Goal: Task Accomplishment & Management: Use online tool/utility

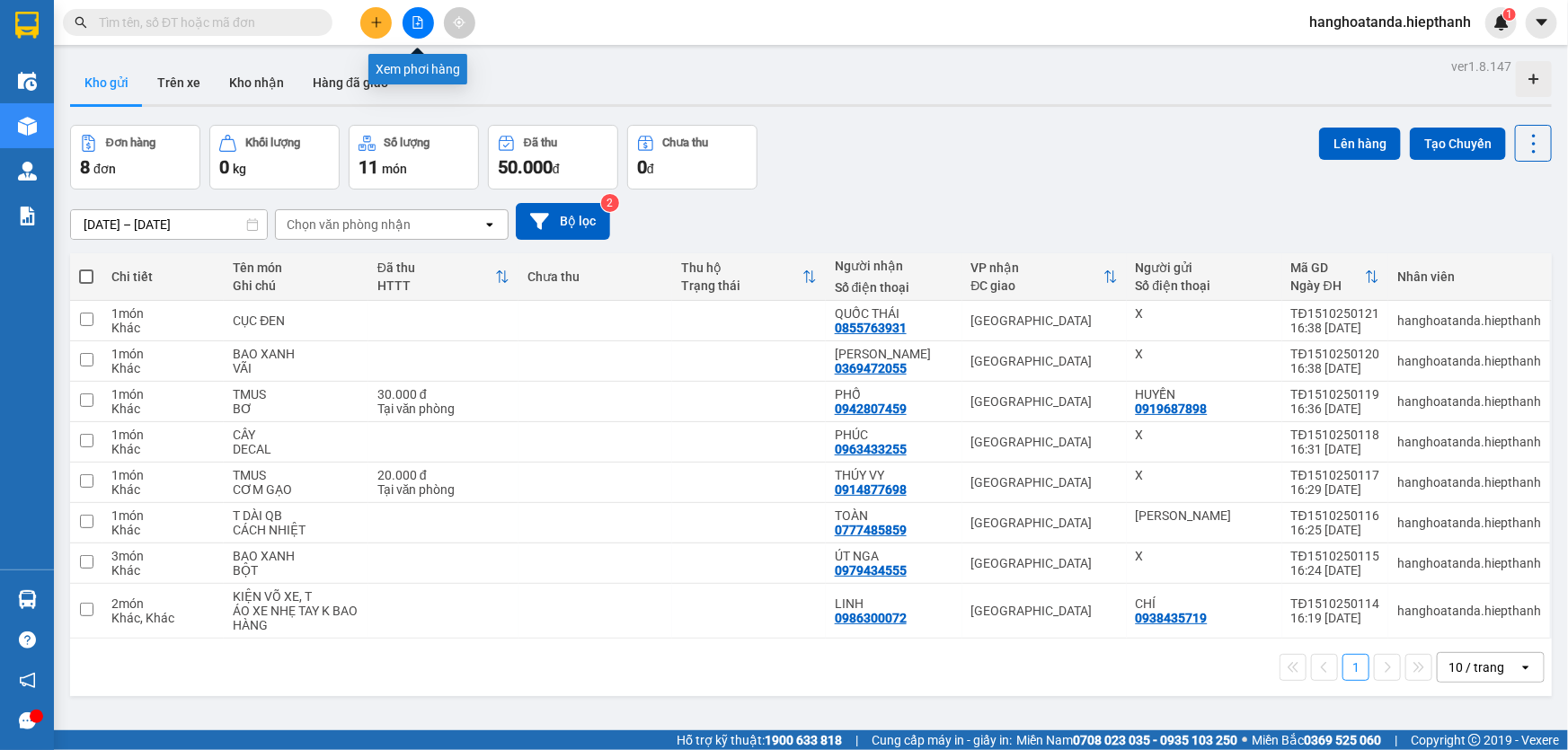
click at [415, 26] on icon "file-add" at bounding box center [418, 22] width 13 height 13
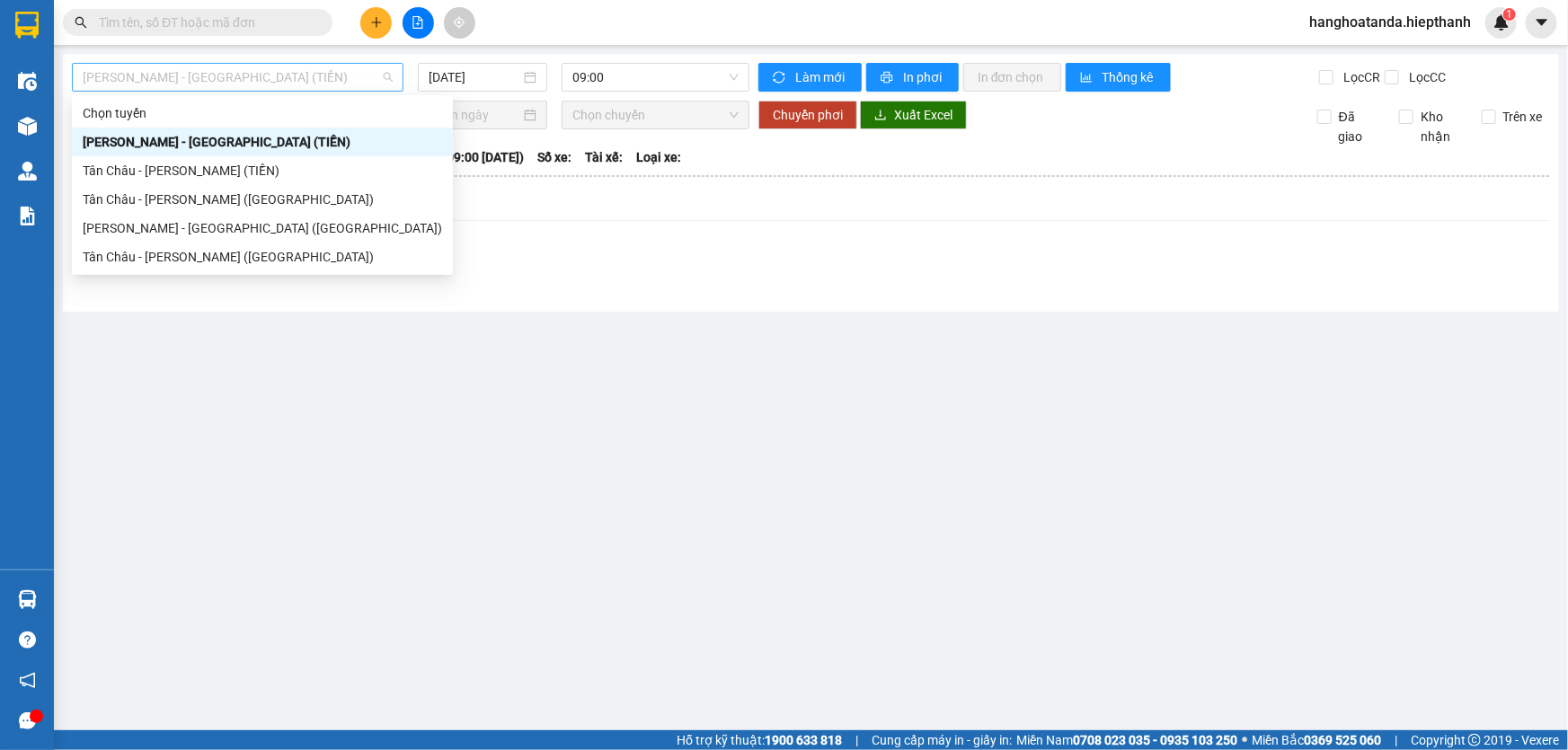
click at [341, 72] on span "[PERSON_NAME] - [GEOGRAPHIC_DATA] (TIỀN)" at bounding box center [237, 77] width 310 height 27
click at [287, 199] on div "Tân Châu - [PERSON_NAME] ([GEOGRAPHIC_DATA])" at bounding box center [262, 200] width 360 height 19
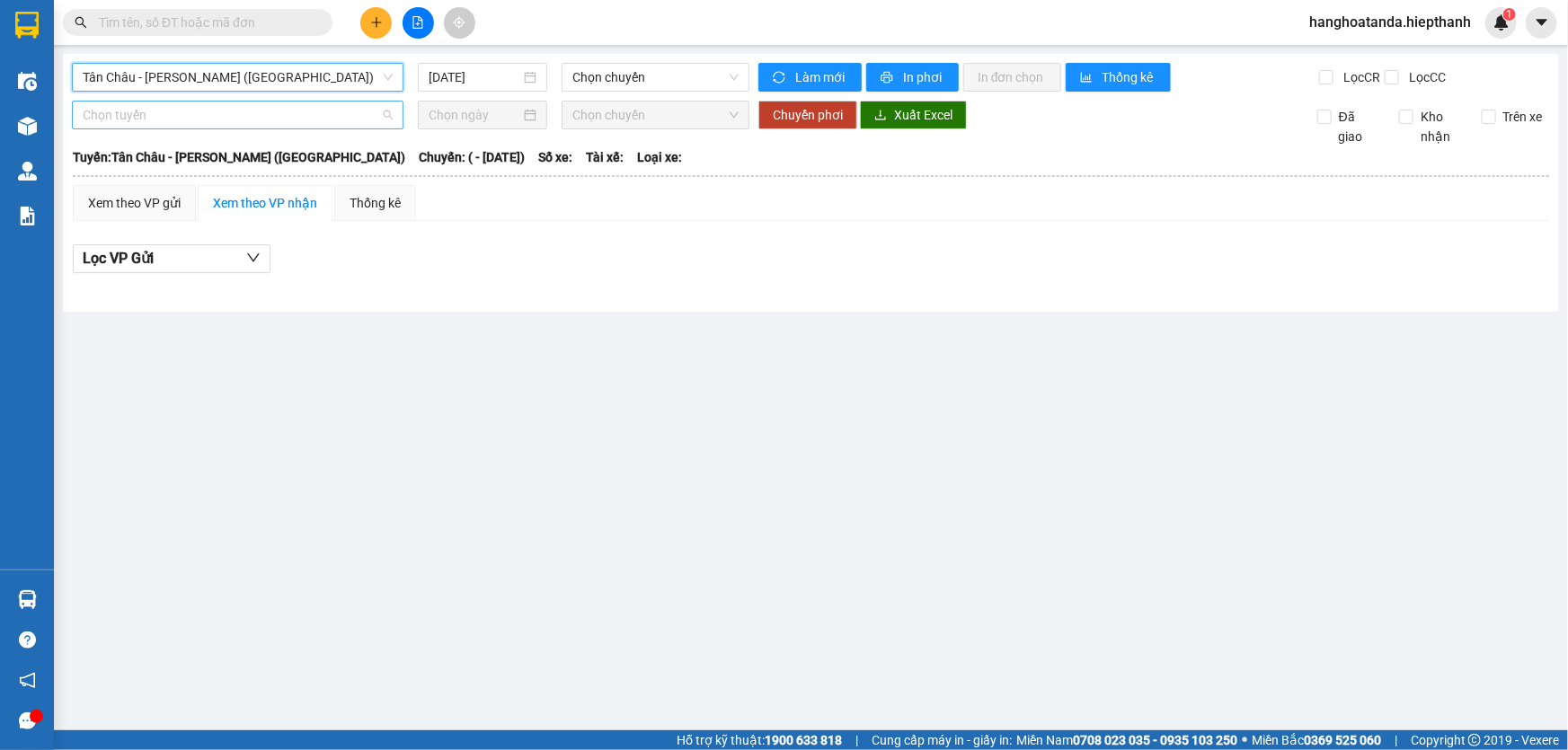
click at [322, 117] on span "Chọn tuyến" at bounding box center [237, 115] width 310 height 27
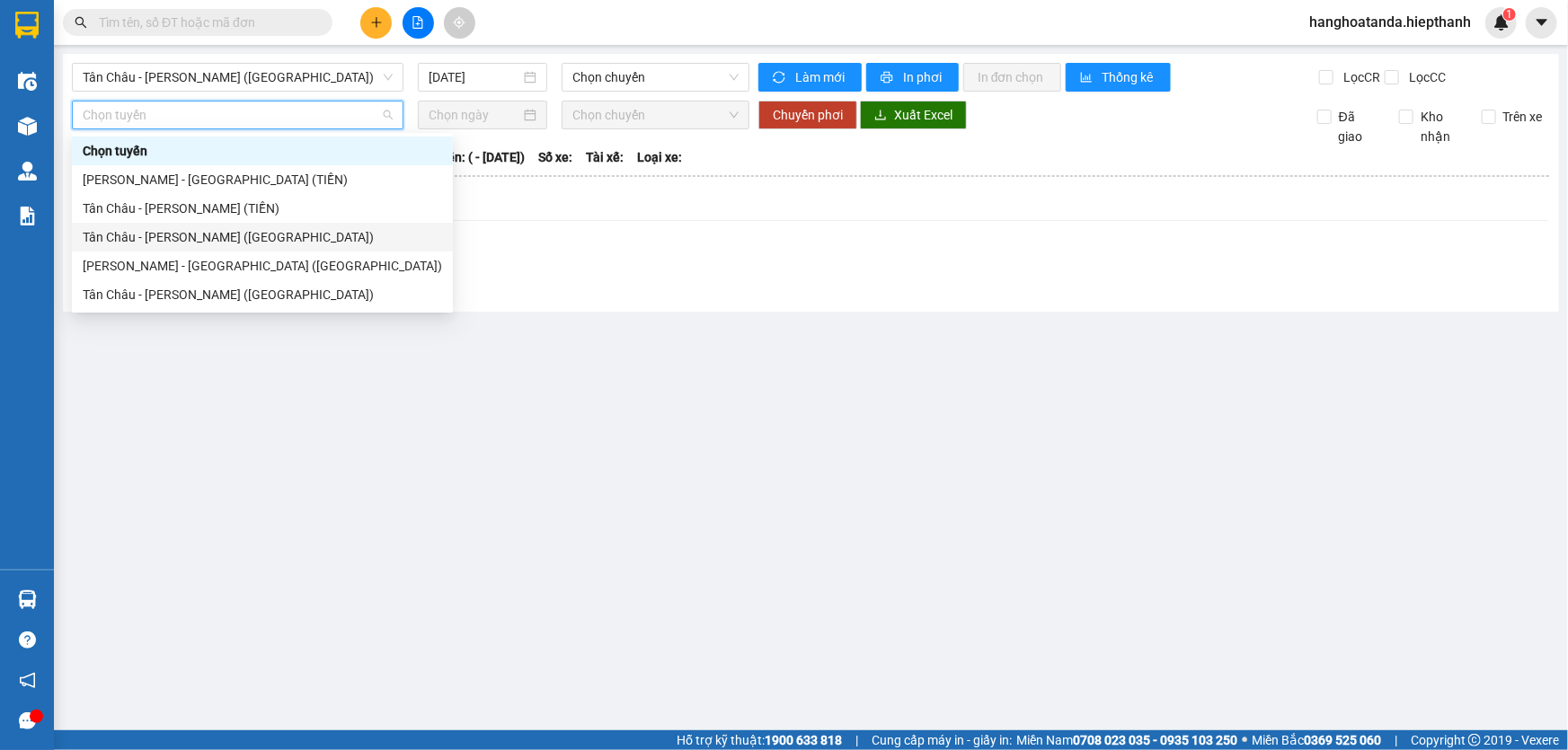
click at [265, 233] on div "Tân Châu - [PERSON_NAME] ([GEOGRAPHIC_DATA])" at bounding box center [262, 237] width 360 height 19
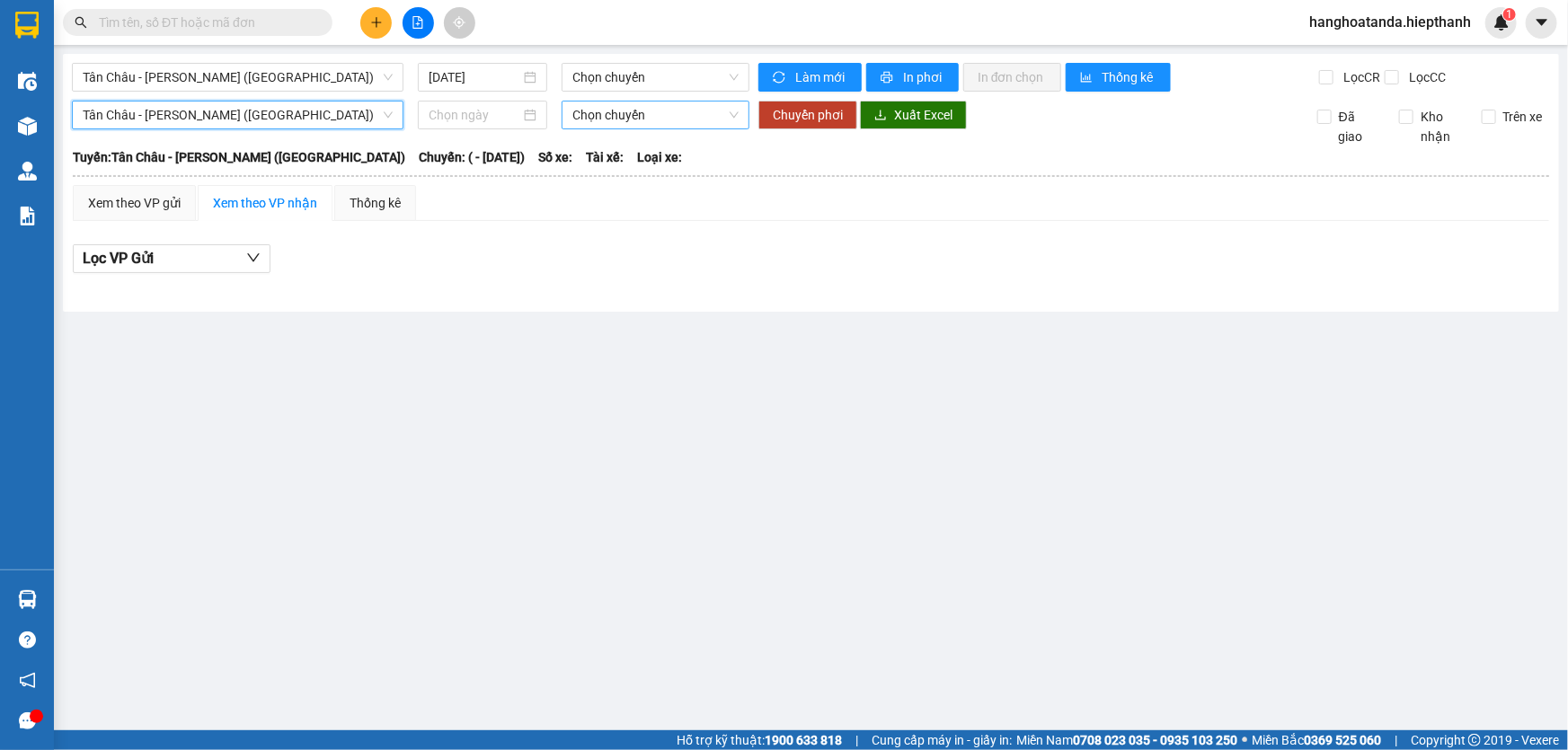
click at [604, 112] on span "Chọn chuyến" at bounding box center [655, 115] width 166 height 27
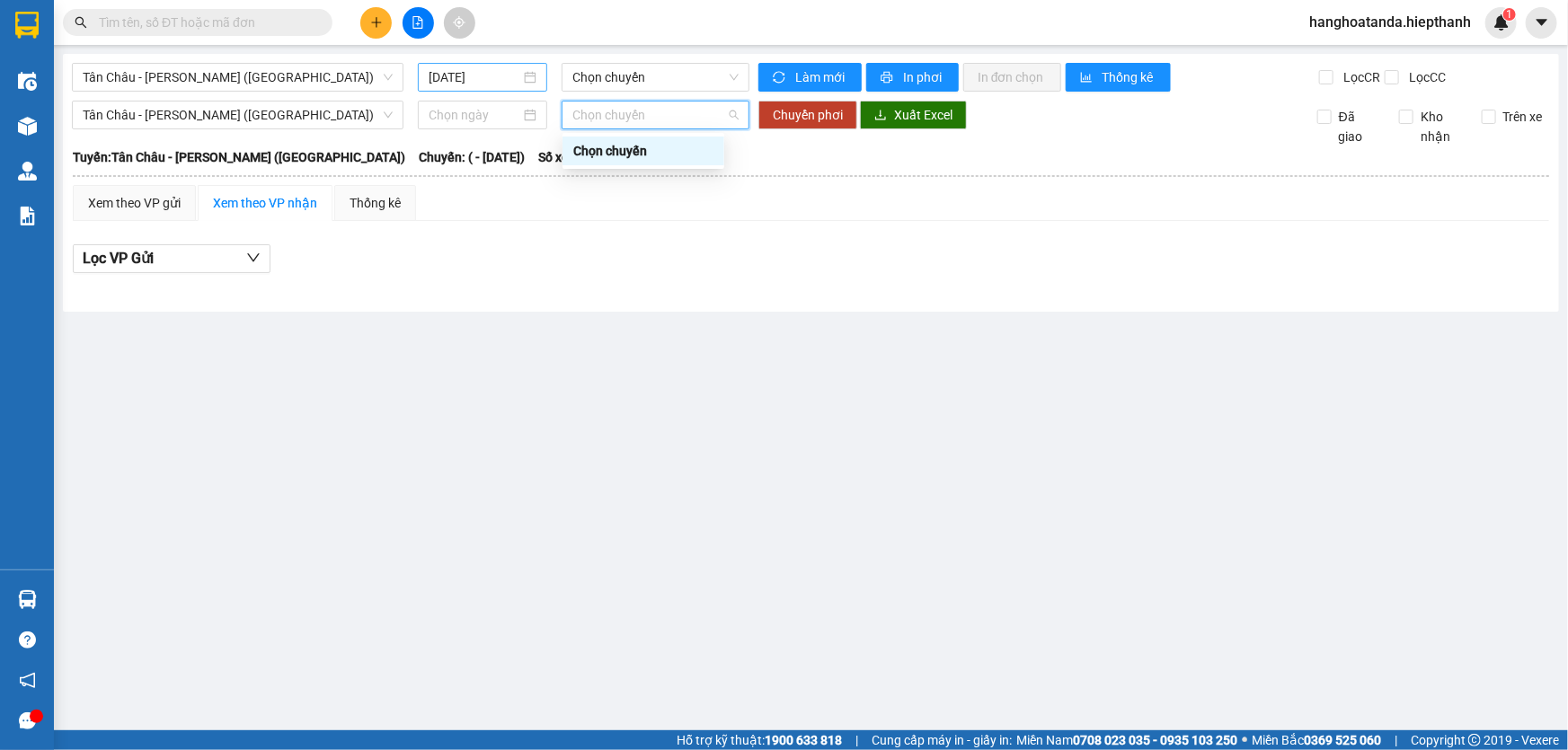
click at [481, 74] on input "[DATE]" at bounding box center [473, 77] width 92 height 19
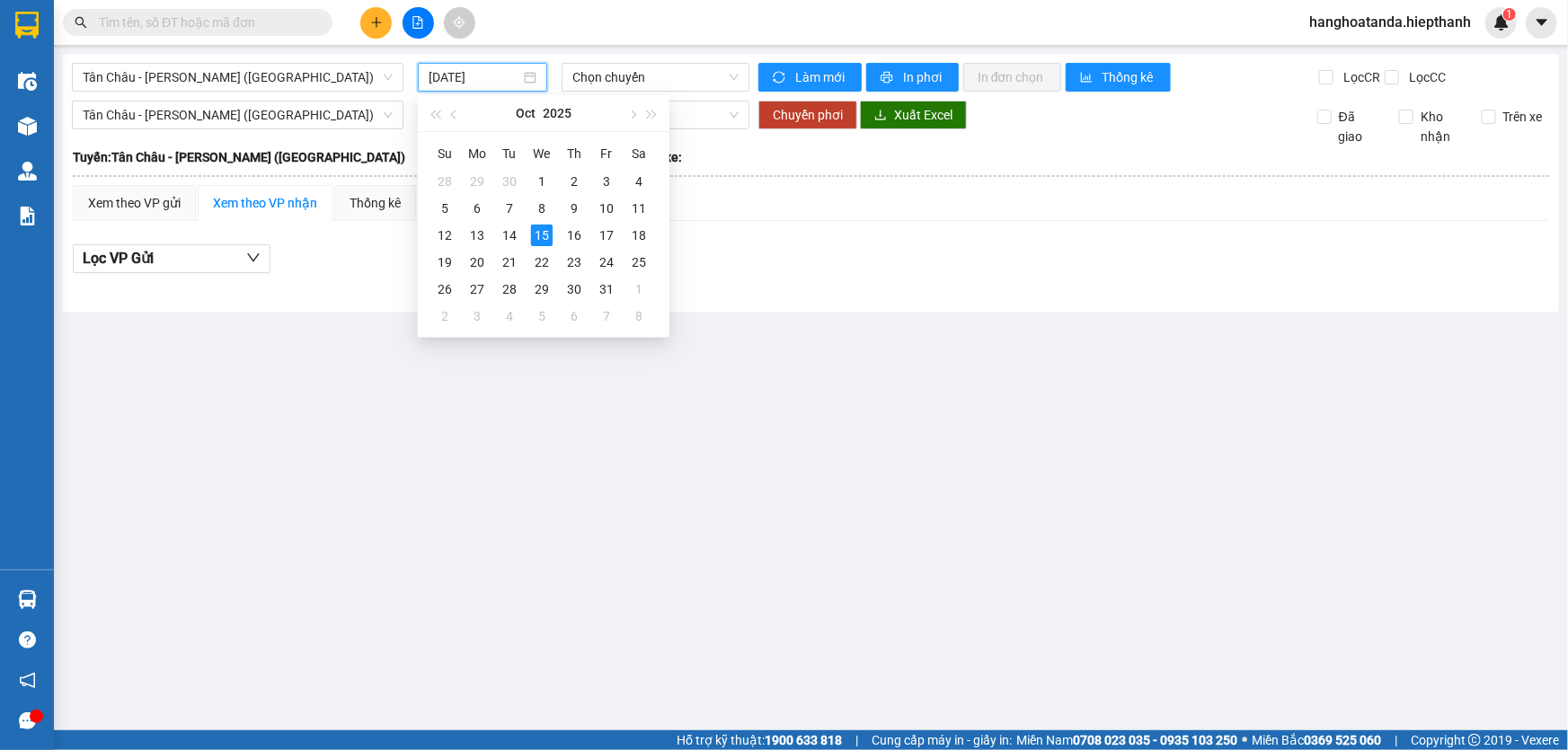
type input "[DATE]"
click at [723, 152] on div "Tuyến: [GEOGRAPHIC_DATA] - [PERSON_NAME] ([GEOGRAPHIC_DATA]) [GEOGRAPHIC_DATA]:…" at bounding box center [810, 157] width 1476 height 19
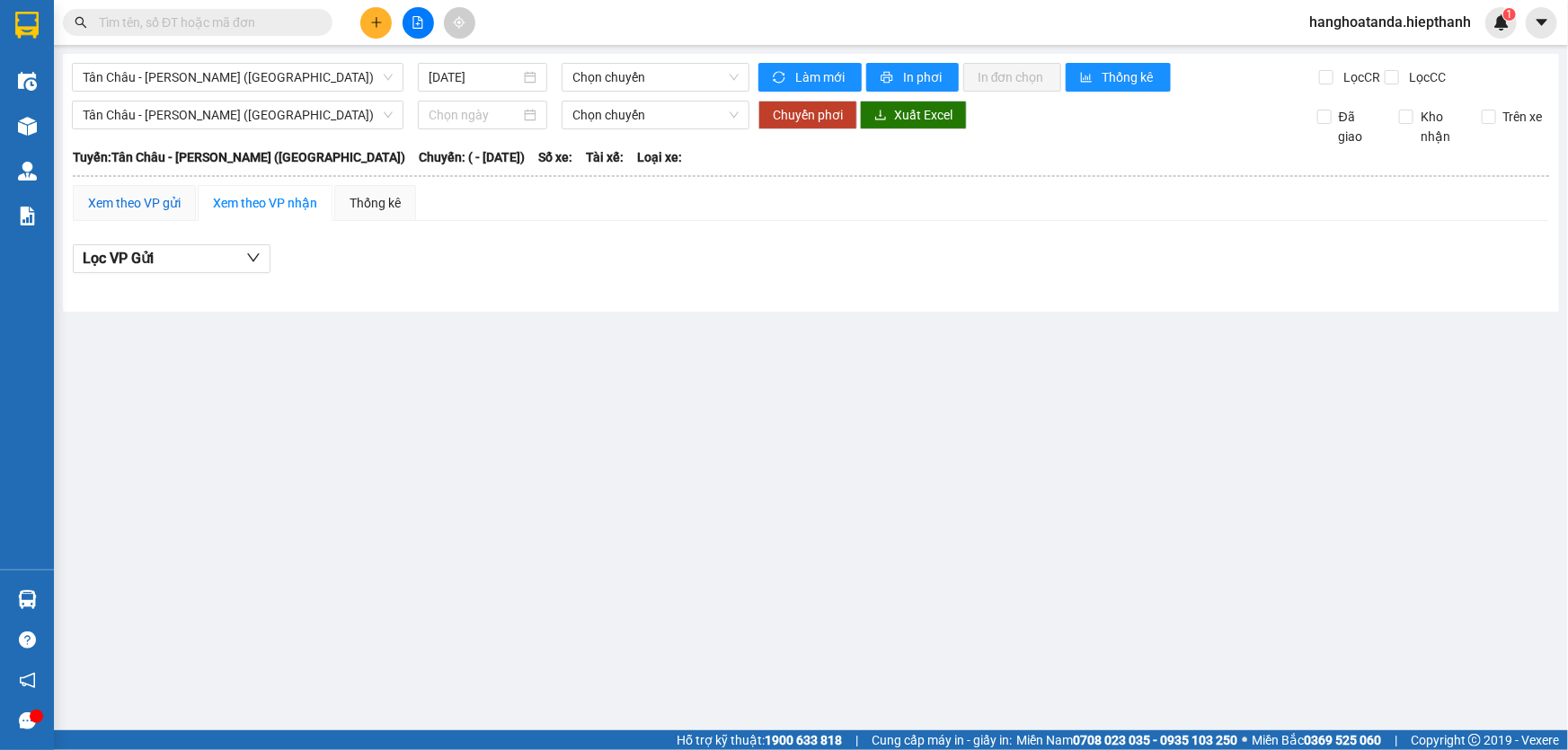
click at [152, 202] on div "Xem theo VP gửi" at bounding box center [134, 202] width 93 height 19
click at [611, 74] on span "09:00" at bounding box center [655, 77] width 166 height 27
drag, startPoint x: 780, startPoint y: 164, endPoint x: 552, endPoint y: 129, distance: 230.7
click at [780, 164] on div "Tuyến: [PERSON_NAME] - [GEOGRAPHIC_DATA] (TIỀN) [GEOGRAPHIC_DATA]: (09:00 [DATE…" at bounding box center [810, 157] width 1476 height 19
click at [311, 81] on span "[PERSON_NAME] - [GEOGRAPHIC_DATA] (TIỀN)" at bounding box center [237, 77] width 310 height 27
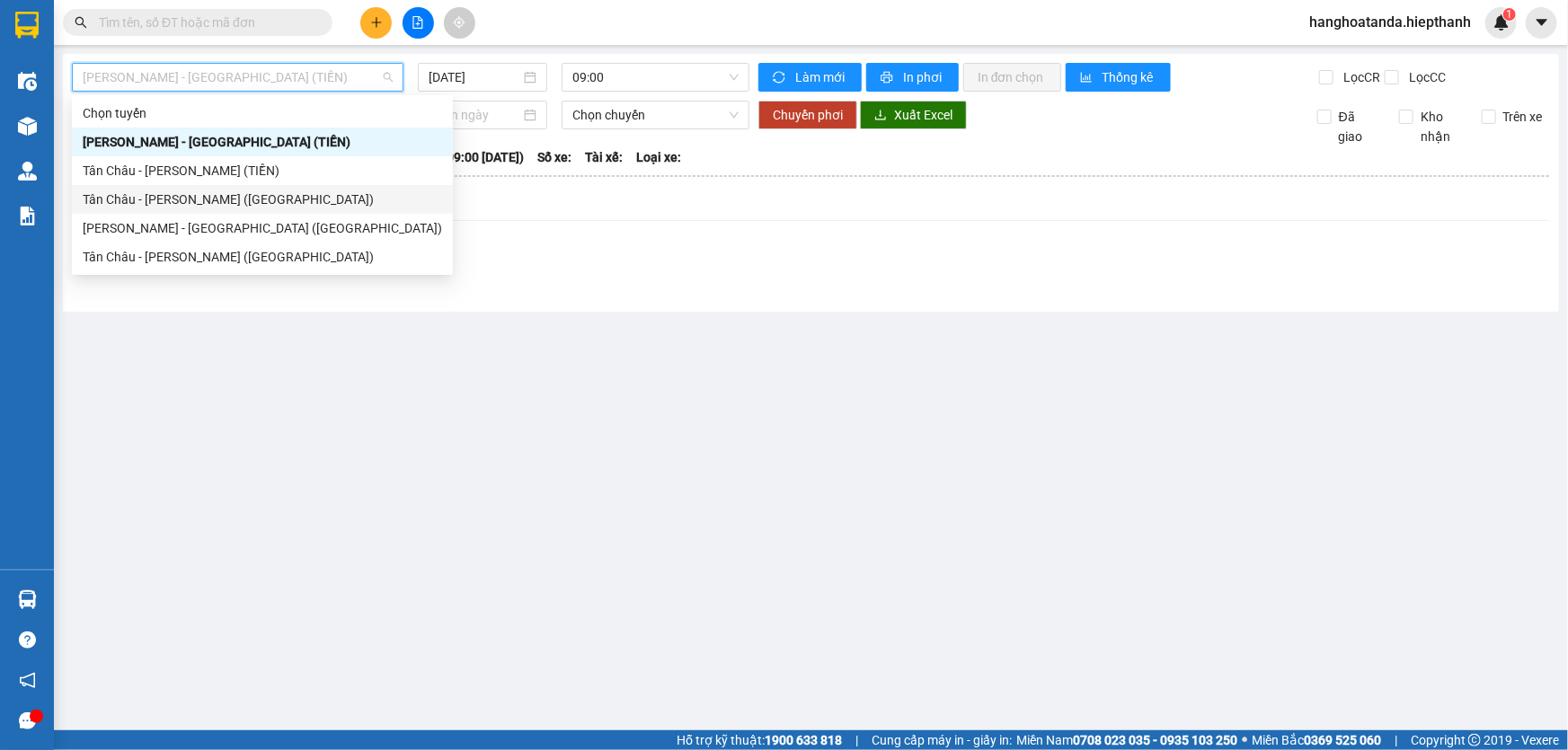
click at [268, 196] on div "Tân Châu - [PERSON_NAME] ([GEOGRAPHIC_DATA])" at bounding box center [262, 200] width 360 height 19
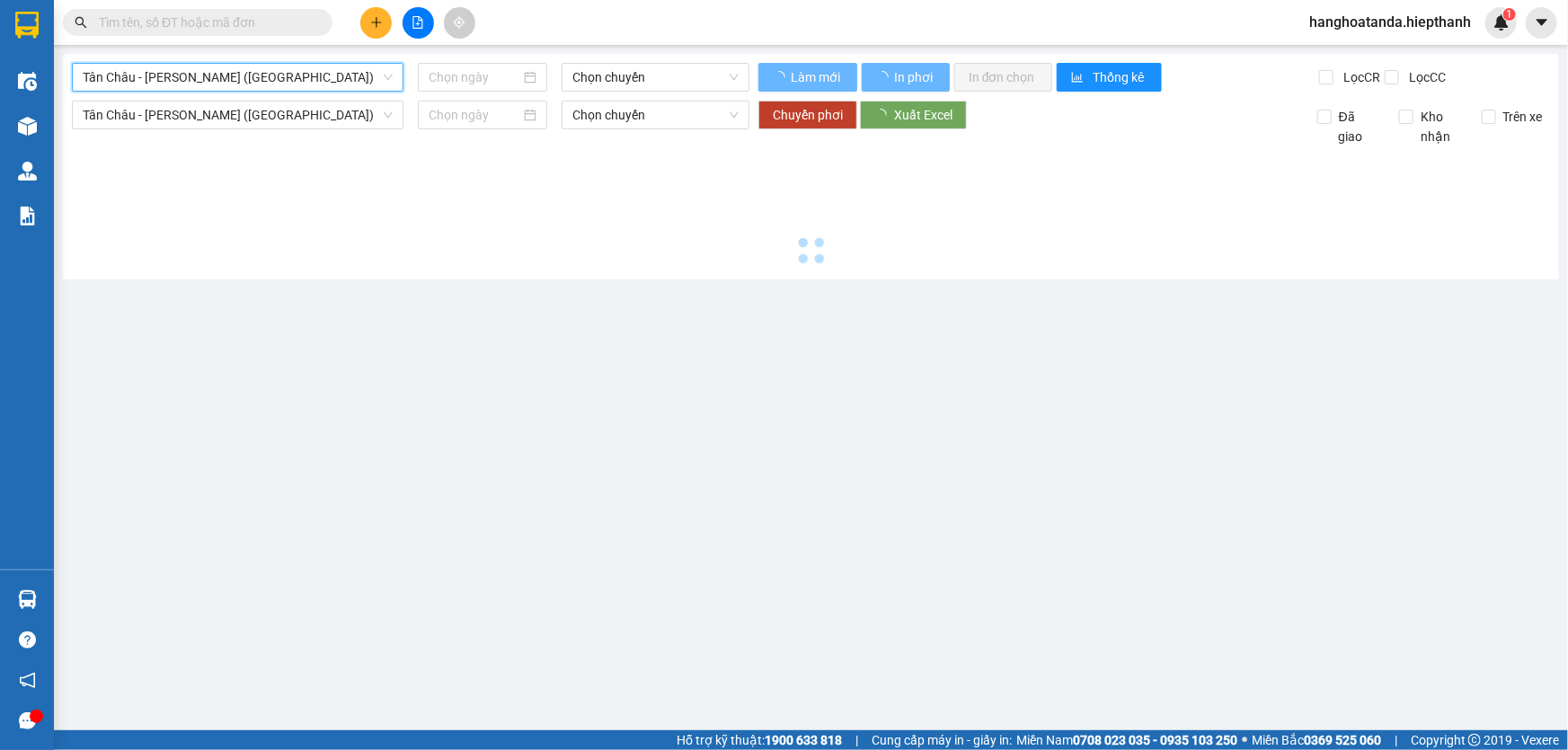
type input "[DATE]"
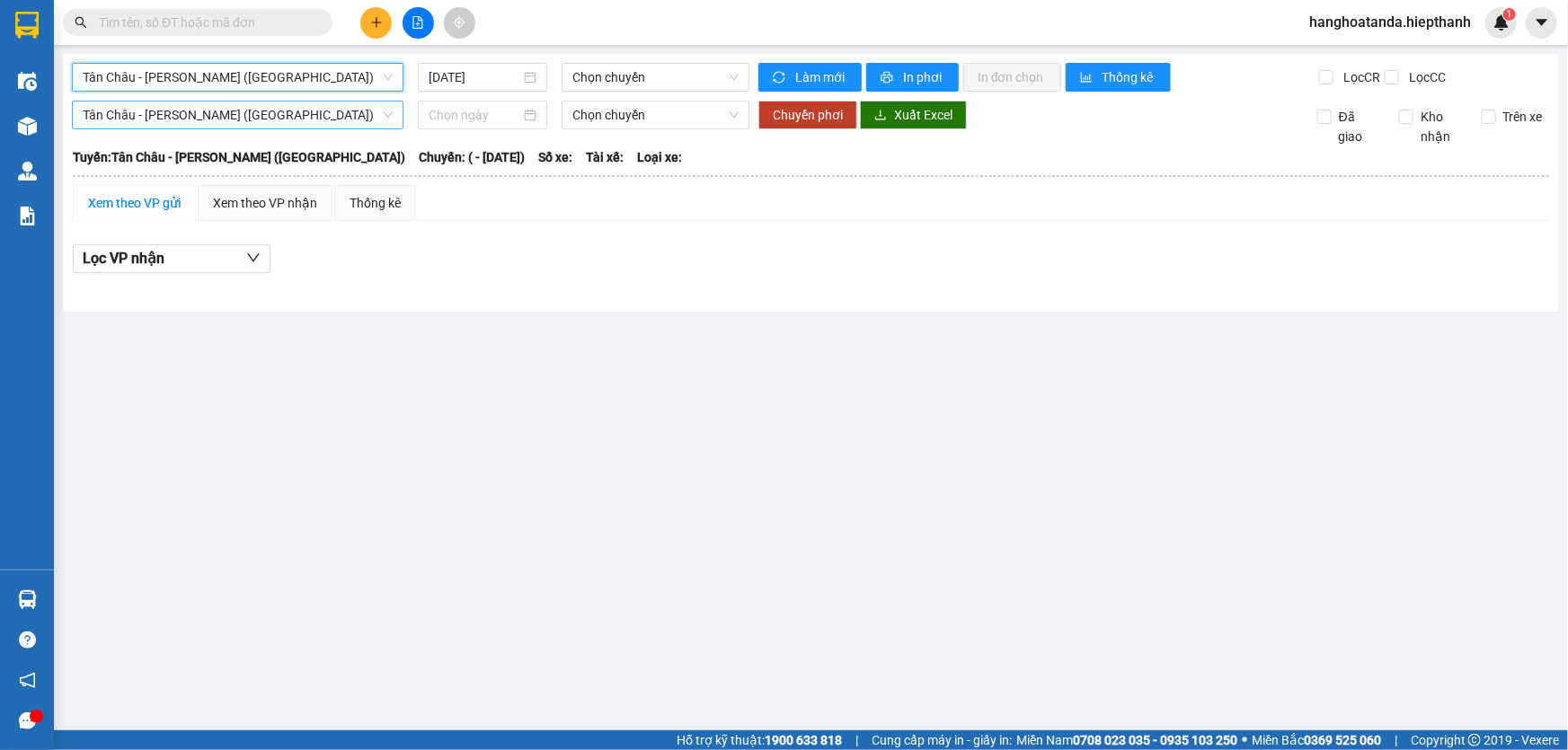
click at [324, 107] on span "Tân Châu - [PERSON_NAME] ([GEOGRAPHIC_DATA])" at bounding box center [237, 115] width 310 height 27
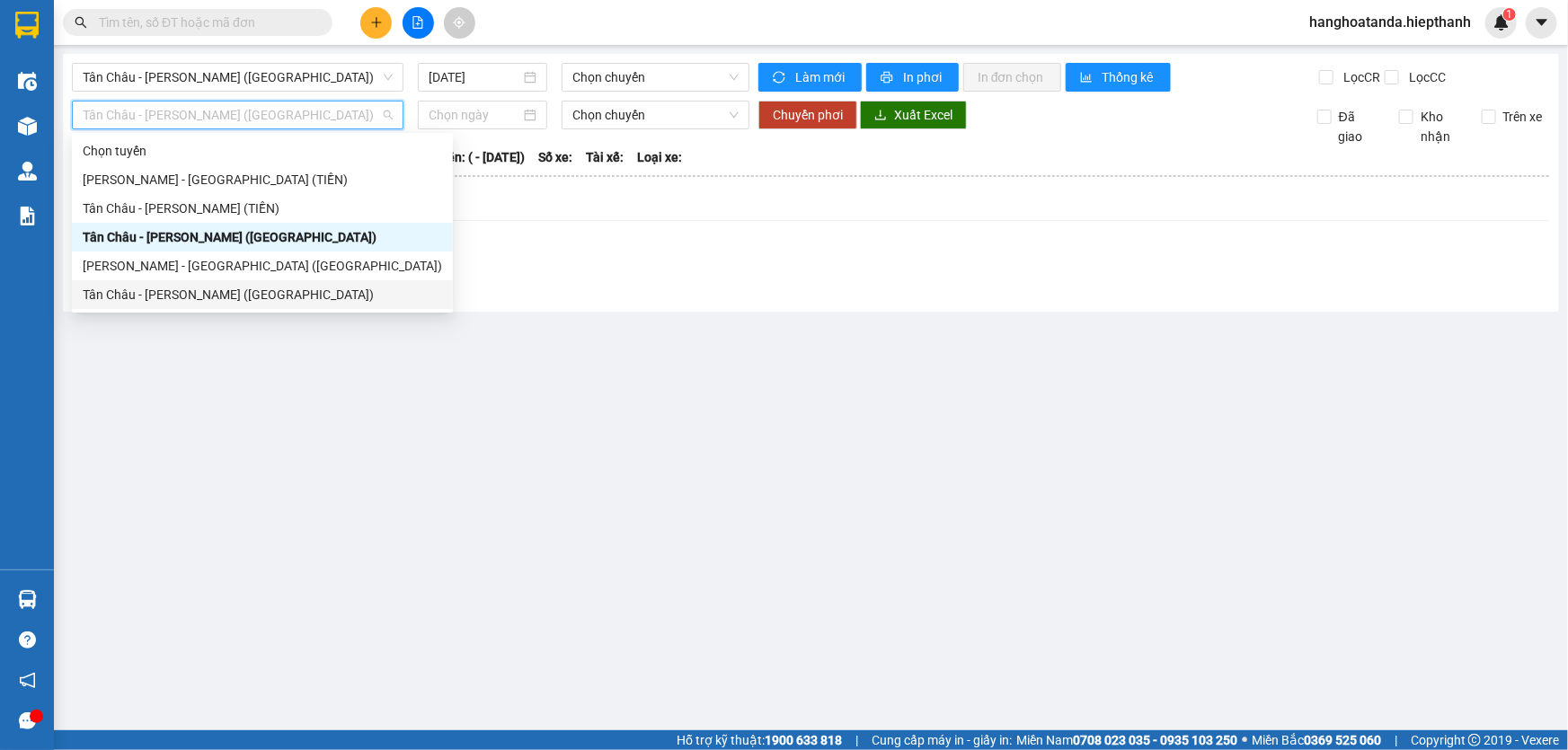
drag, startPoint x: 302, startPoint y: 246, endPoint x: 281, endPoint y: 301, distance: 58.9
click at [281, 301] on div "Chọn tuyến [GEOGRAPHIC_DATA] - [GEOGRAPHIC_DATA] (TIỀN) [GEOGRAPHIC_DATA] - [GE…" at bounding box center [262, 223] width 381 height 173
click at [275, 294] on div "Tân Châu - [PERSON_NAME] ([GEOGRAPHIC_DATA])" at bounding box center [262, 294] width 360 height 19
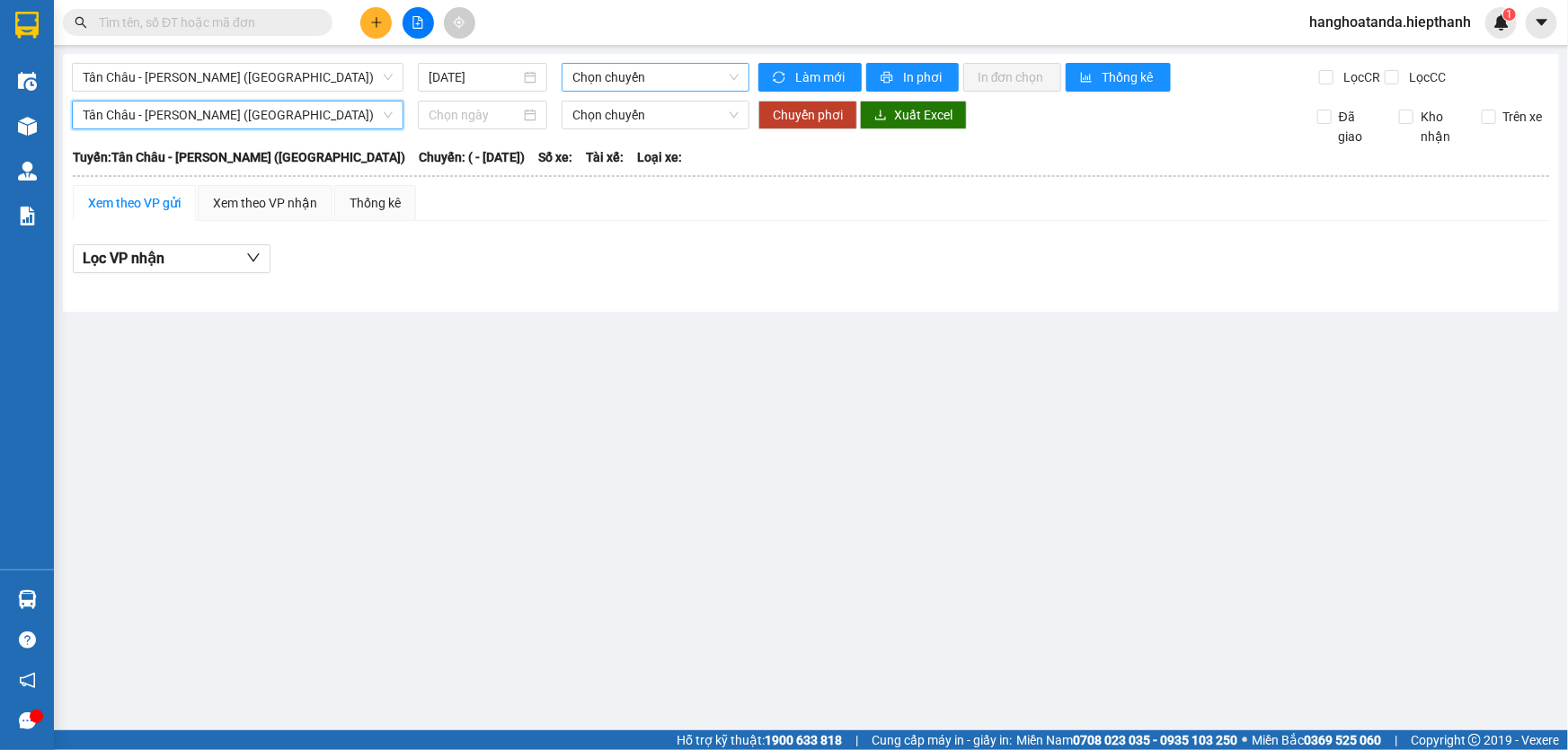
click at [651, 81] on span "Chọn chuyến" at bounding box center [655, 77] width 166 height 27
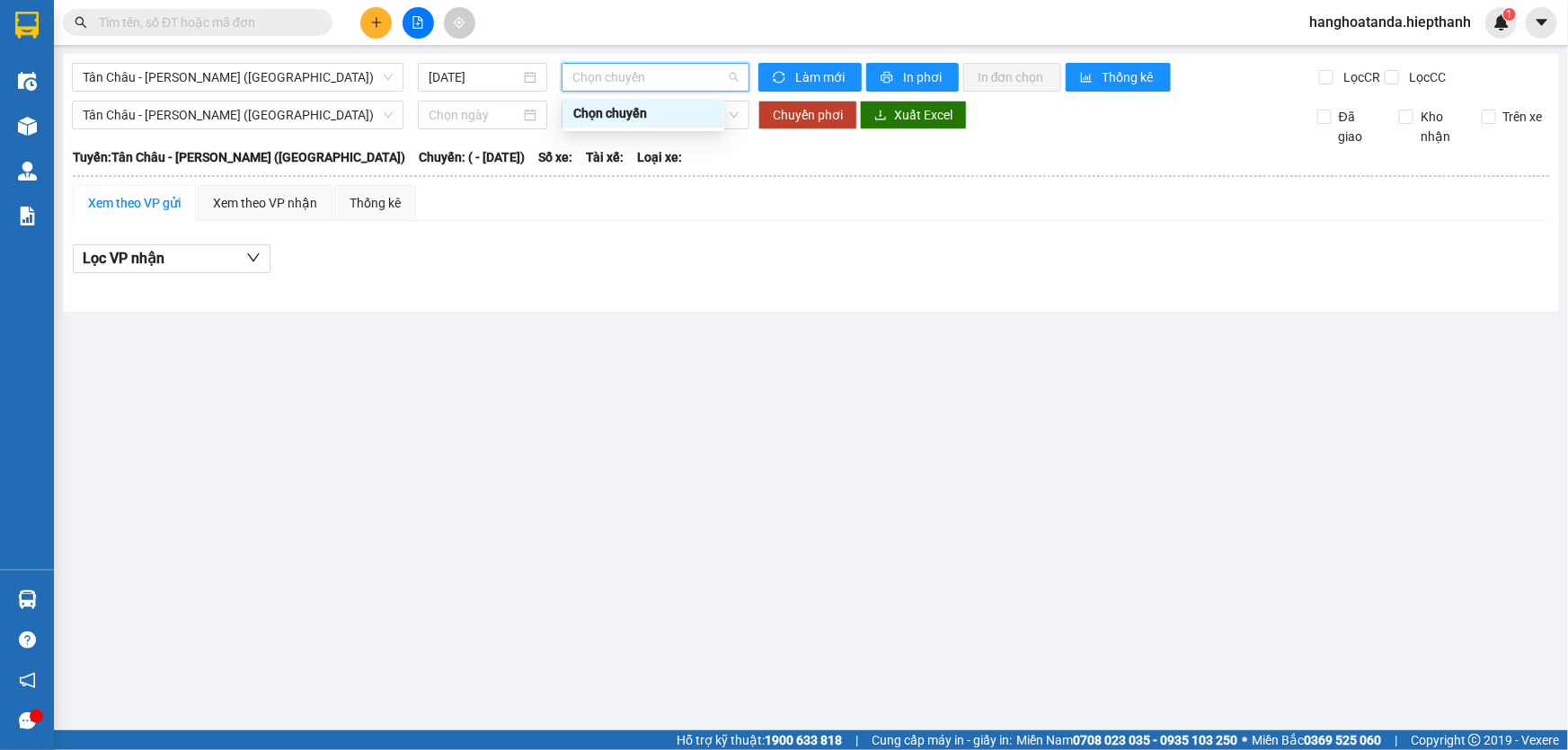
drag, startPoint x: 630, startPoint y: 308, endPoint x: 599, endPoint y: 298, distance: 32.6
click at [629, 308] on div "[GEOGRAPHIC_DATA] - [GEOGRAPHIC_DATA] ([GEOGRAPHIC_DATA]) [DATE] Chọn chuyến Là…" at bounding box center [810, 182] width 1496 height 257
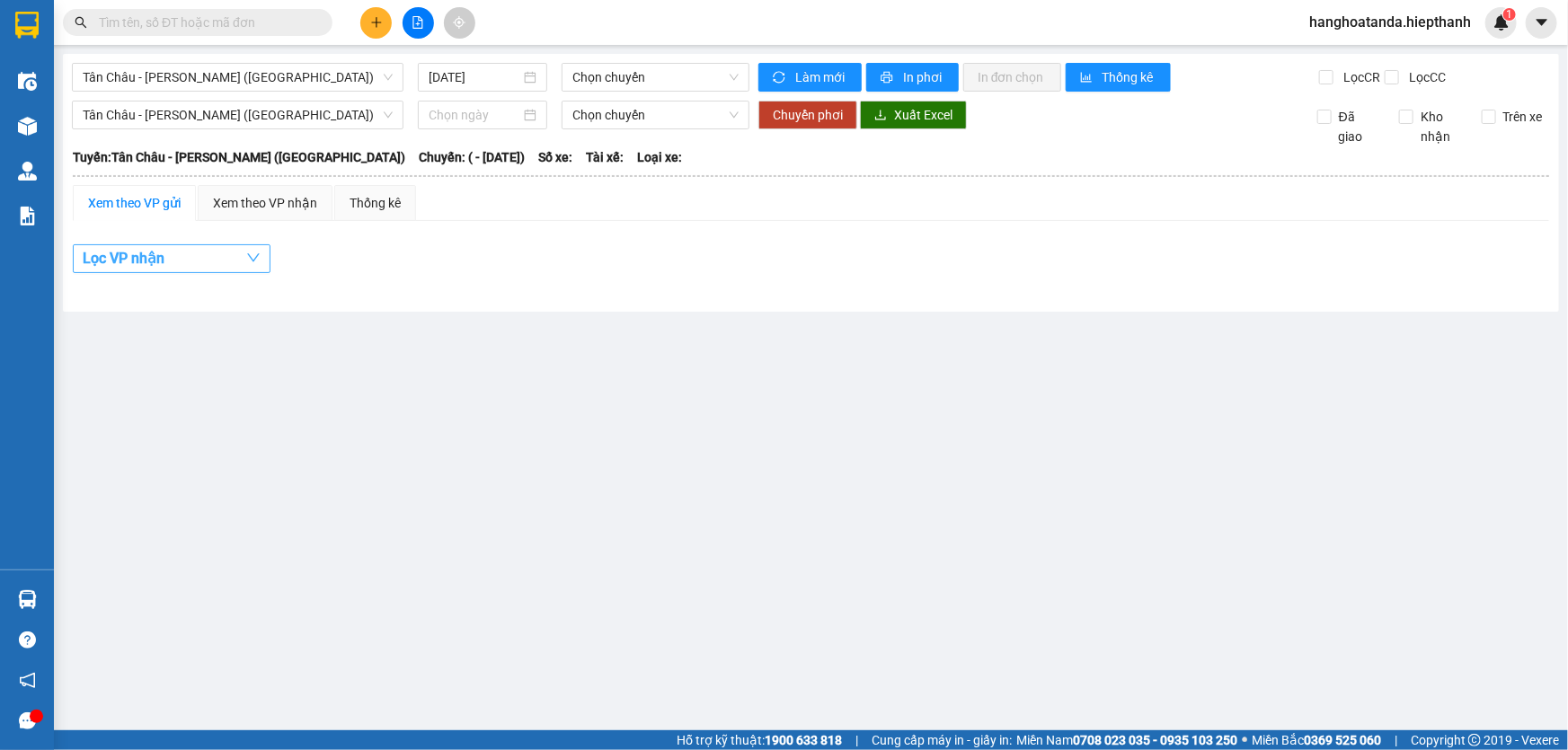
click at [137, 252] on span "Lọc VP nhận" at bounding box center [123, 257] width 82 height 22
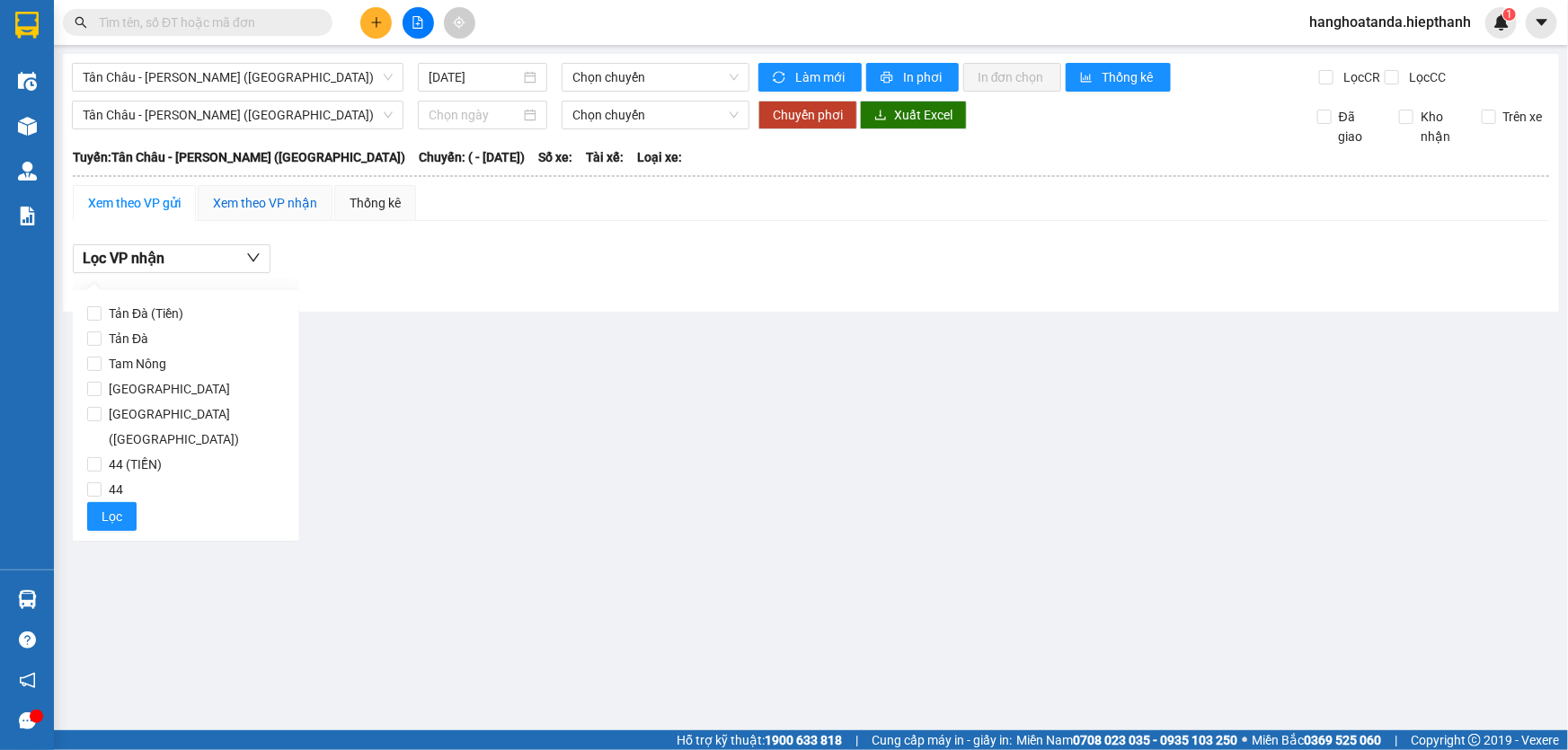
click at [276, 193] on div "Xem theo VP nhận" at bounding box center [265, 202] width 104 height 19
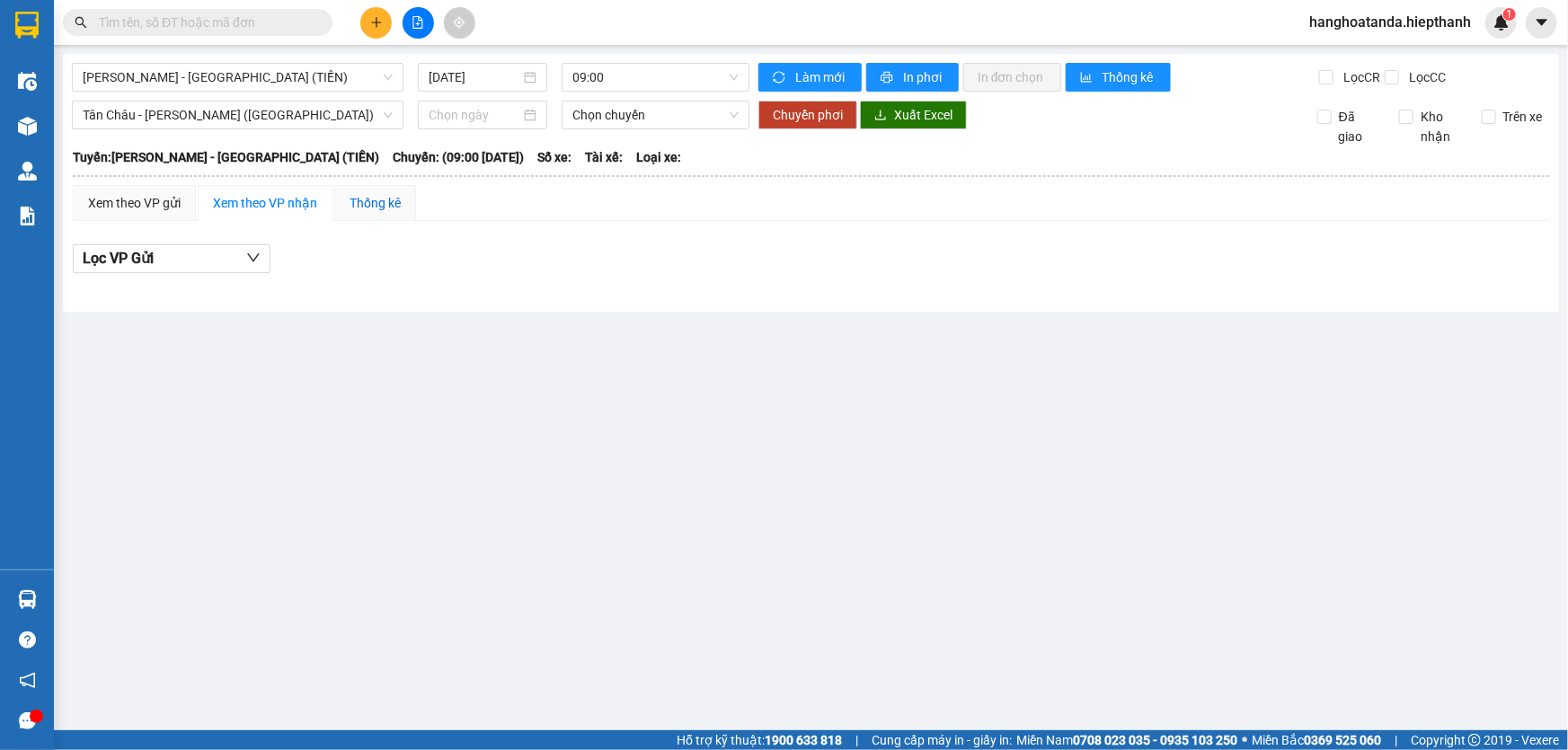
click at [371, 198] on div "Thống kê" at bounding box center [374, 202] width 51 height 19
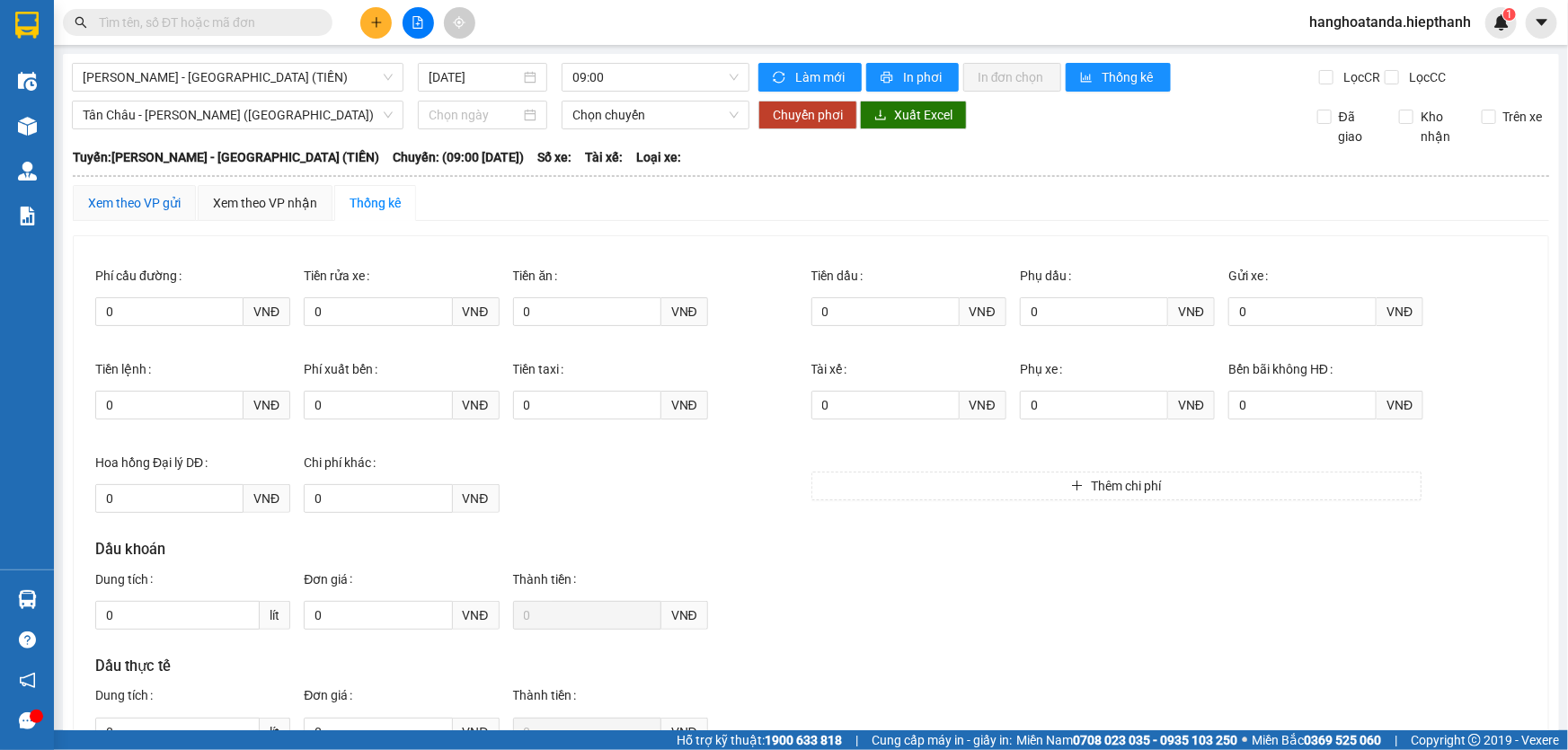
click at [151, 209] on div "Xem theo VP gửi" at bounding box center [134, 202] width 93 height 19
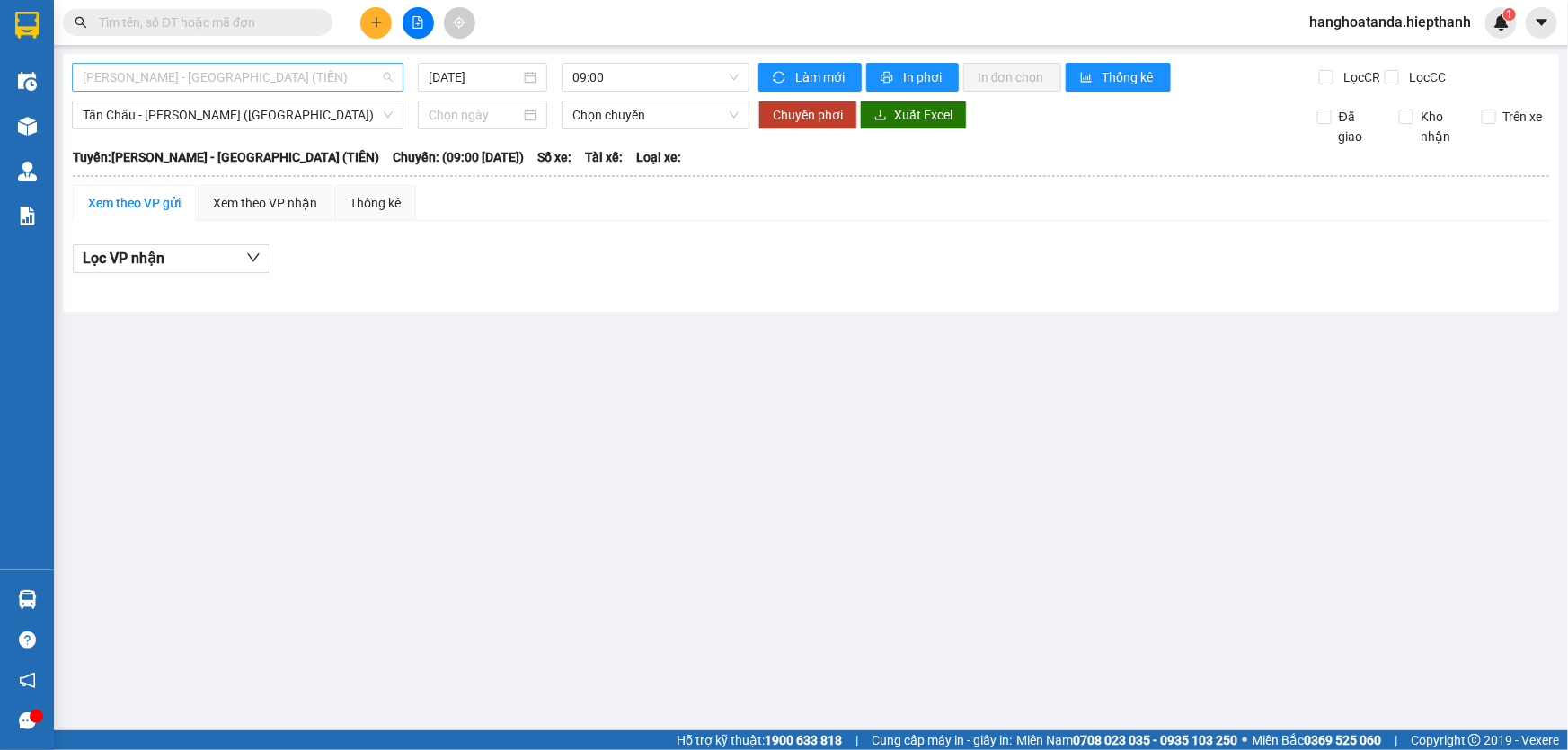
click at [309, 77] on span "[PERSON_NAME] - [GEOGRAPHIC_DATA] (TIỀN)" at bounding box center [237, 77] width 310 height 27
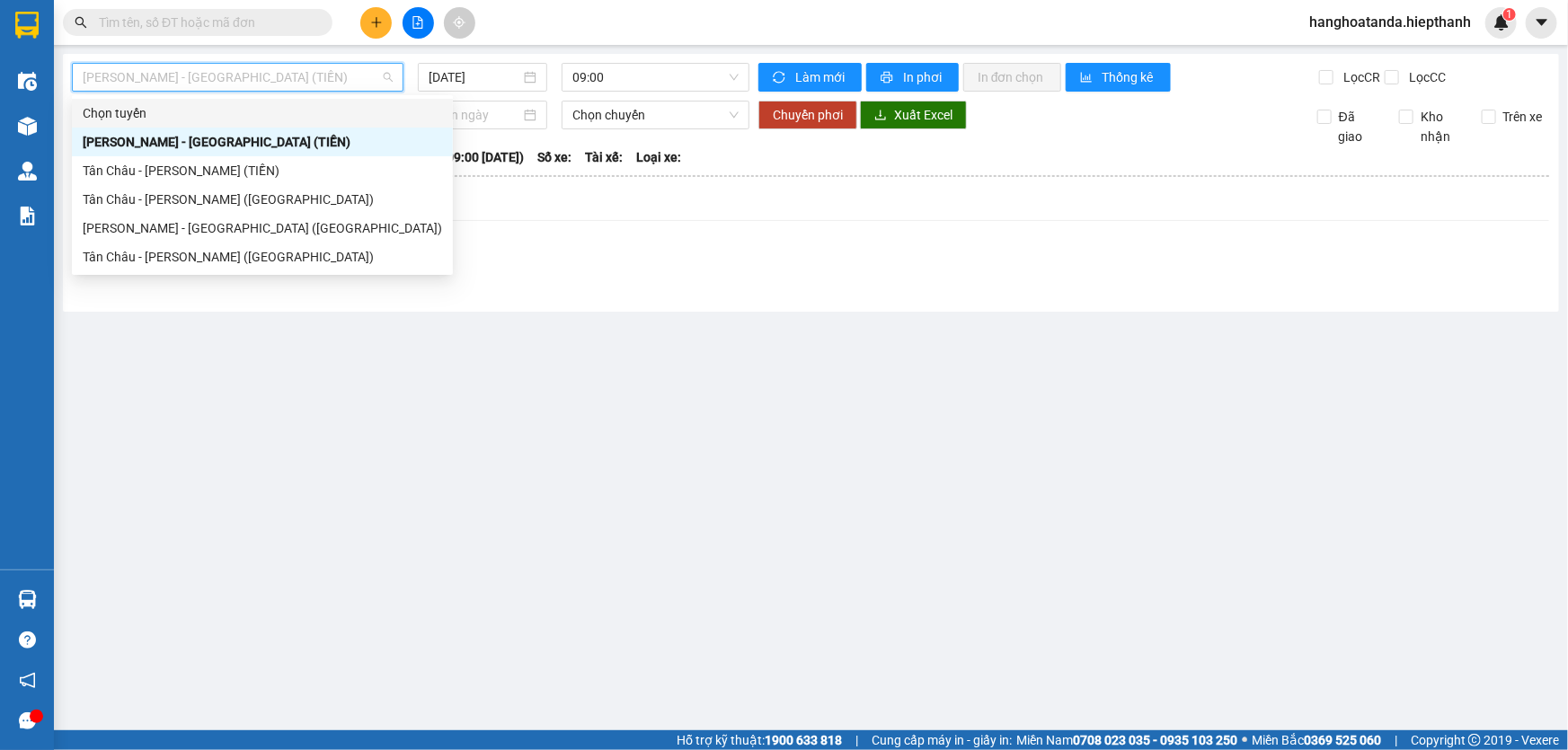
click at [217, 111] on div "Chọn tuyến" at bounding box center [262, 113] width 360 height 19
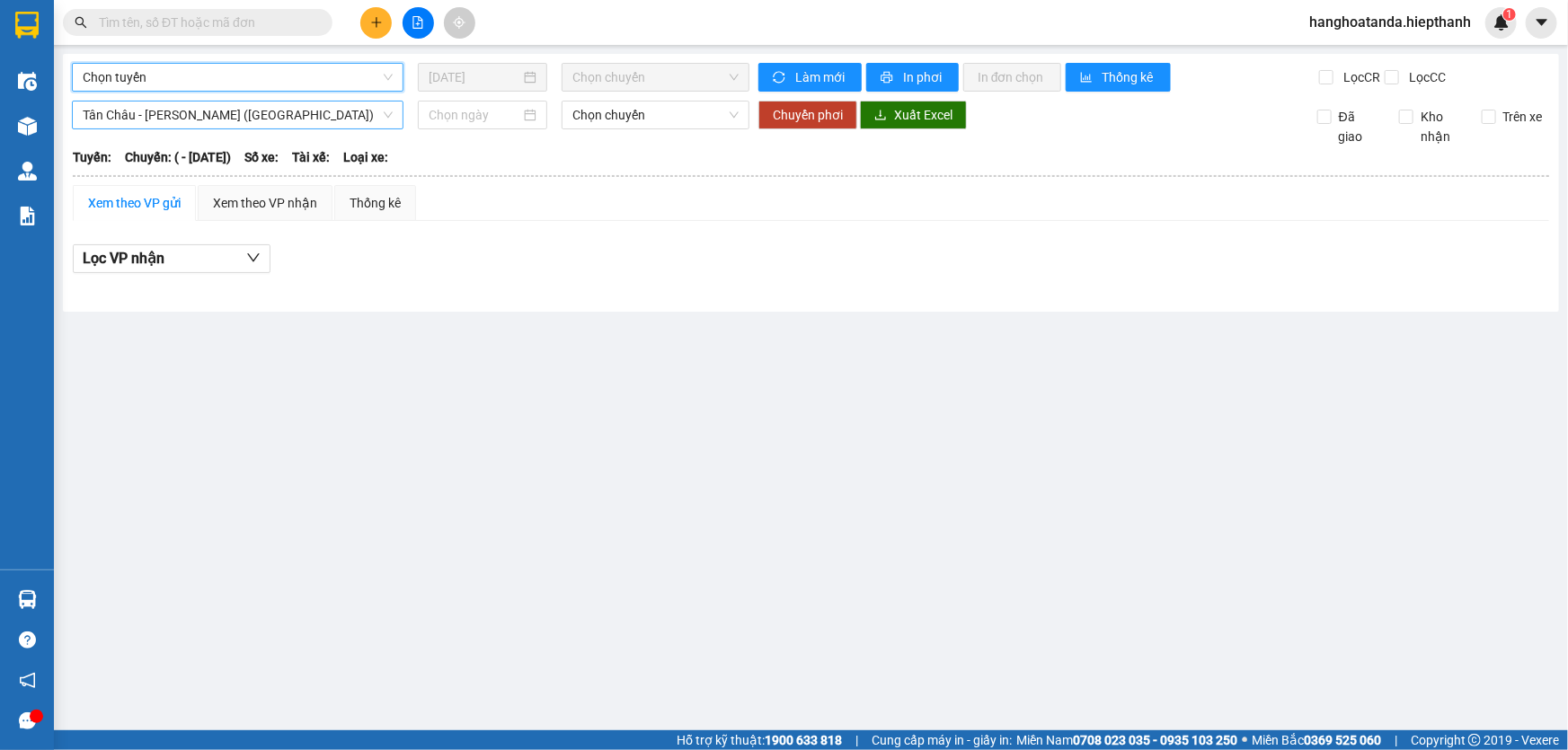
click at [365, 107] on span "Tân Châu - [PERSON_NAME] ([GEOGRAPHIC_DATA])" at bounding box center [237, 115] width 310 height 27
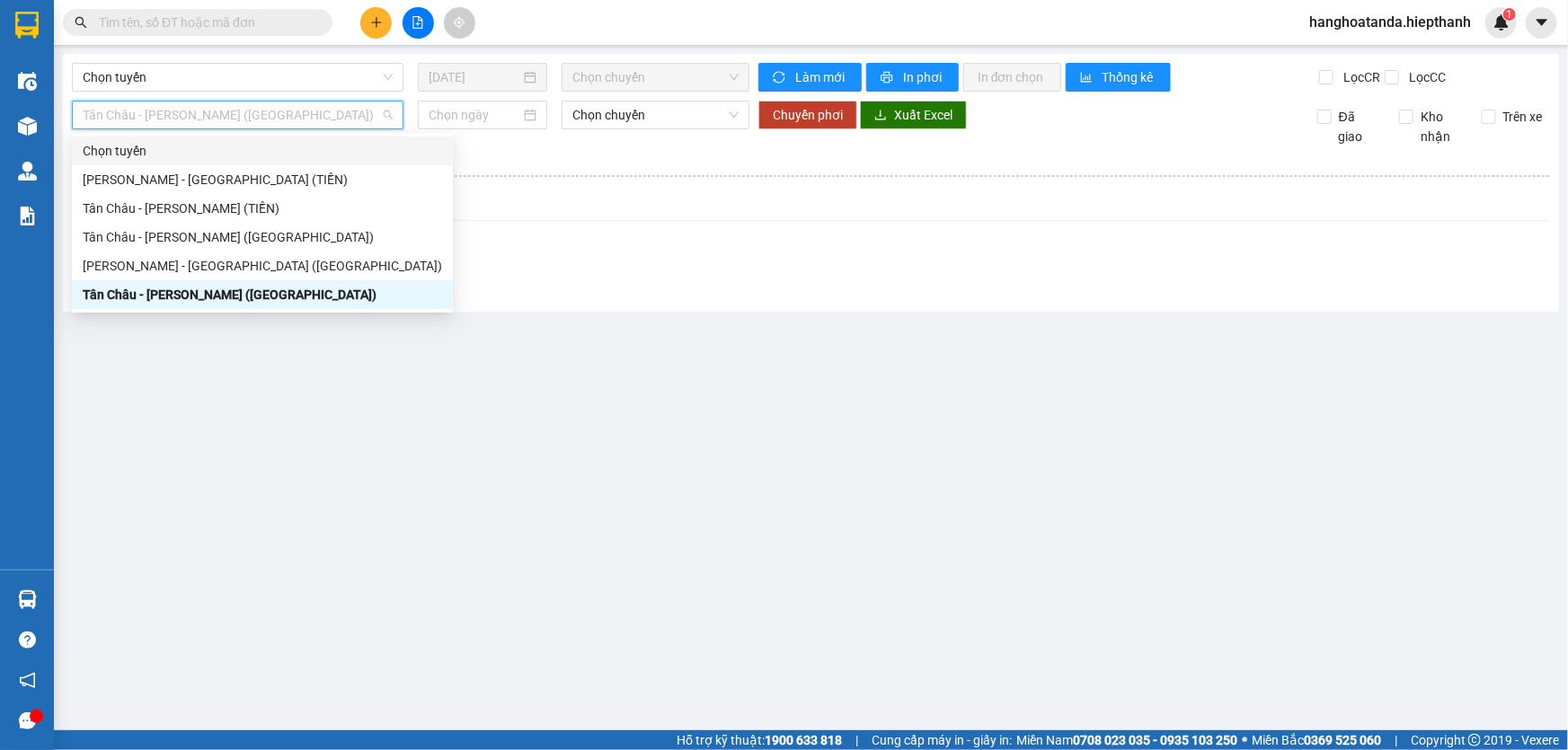
click at [215, 150] on div "Chọn tuyến" at bounding box center [262, 150] width 360 height 19
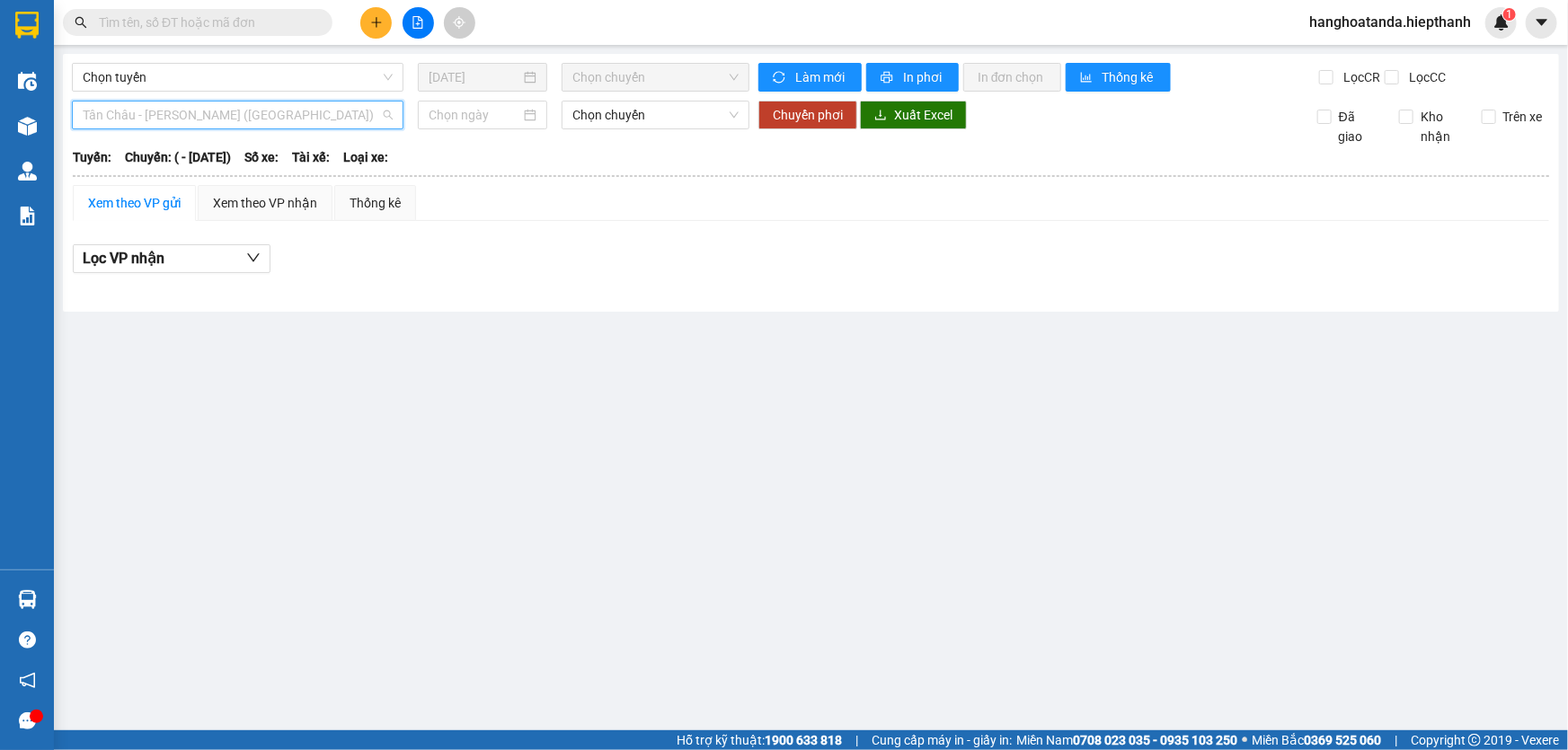
click at [337, 114] on span "Tân Châu - [PERSON_NAME] ([GEOGRAPHIC_DATA])" at bounding box center [237, 115] width 310 height 27
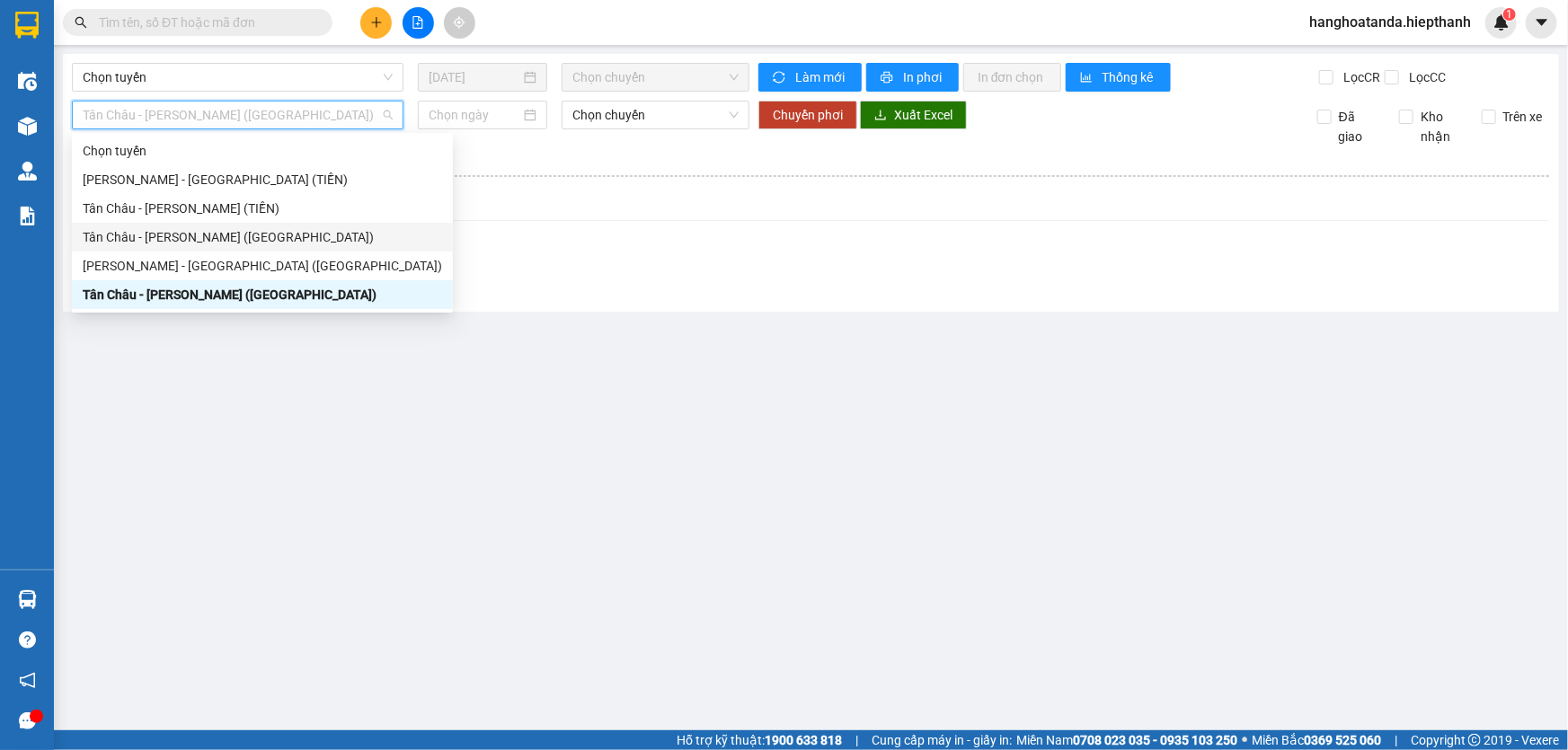
click at [317, 236] on div "Tân Châu - [PERSON_NAME] ([GEOGRAPHIC_DATA])" at bounding box center [262, 237] width 360 height 19
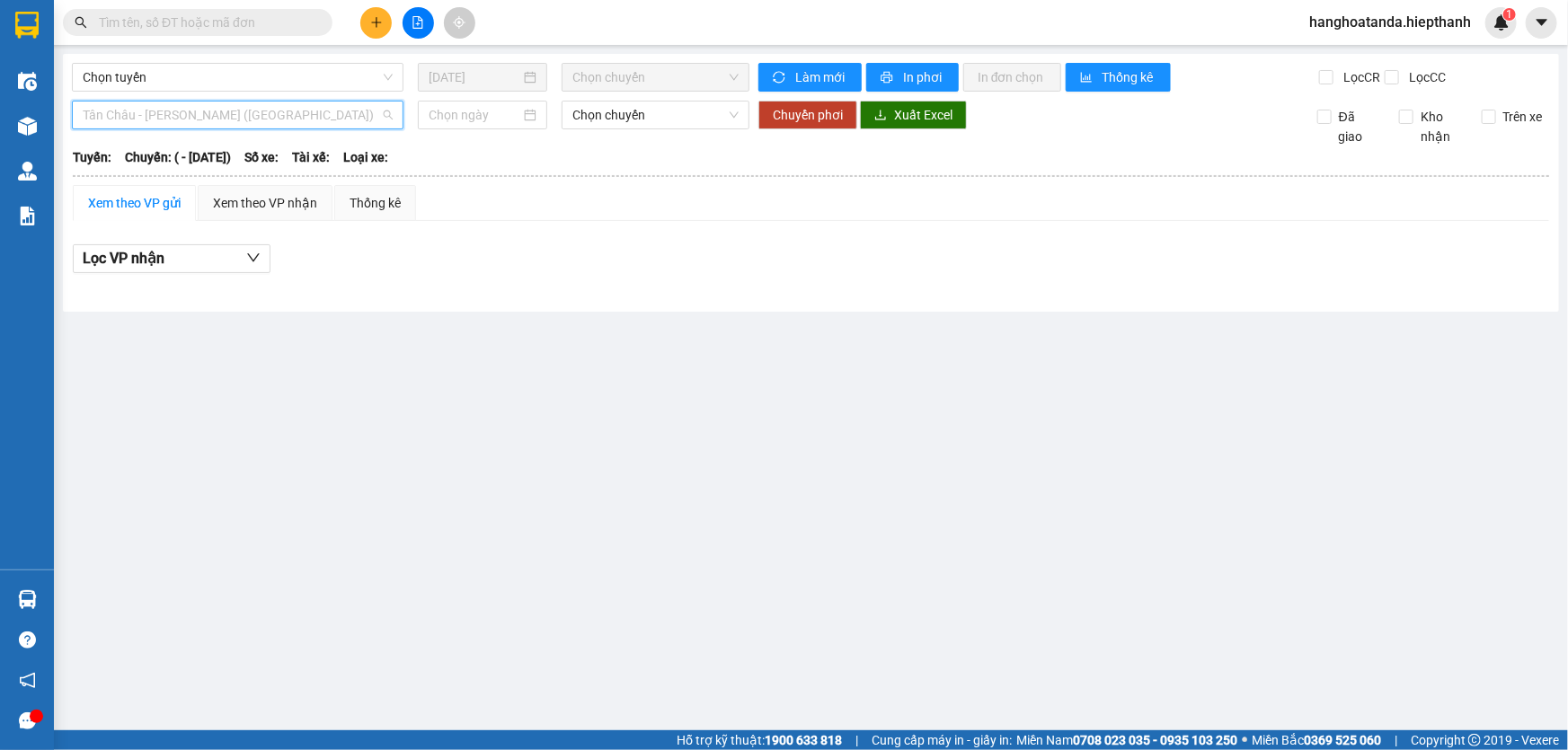
click at [346, 117] on span "Tân Châu - [PERSON_NAME] ([GEOGRAPHIC_DATA])" at bounding box center [237, 115] width 310 height 27
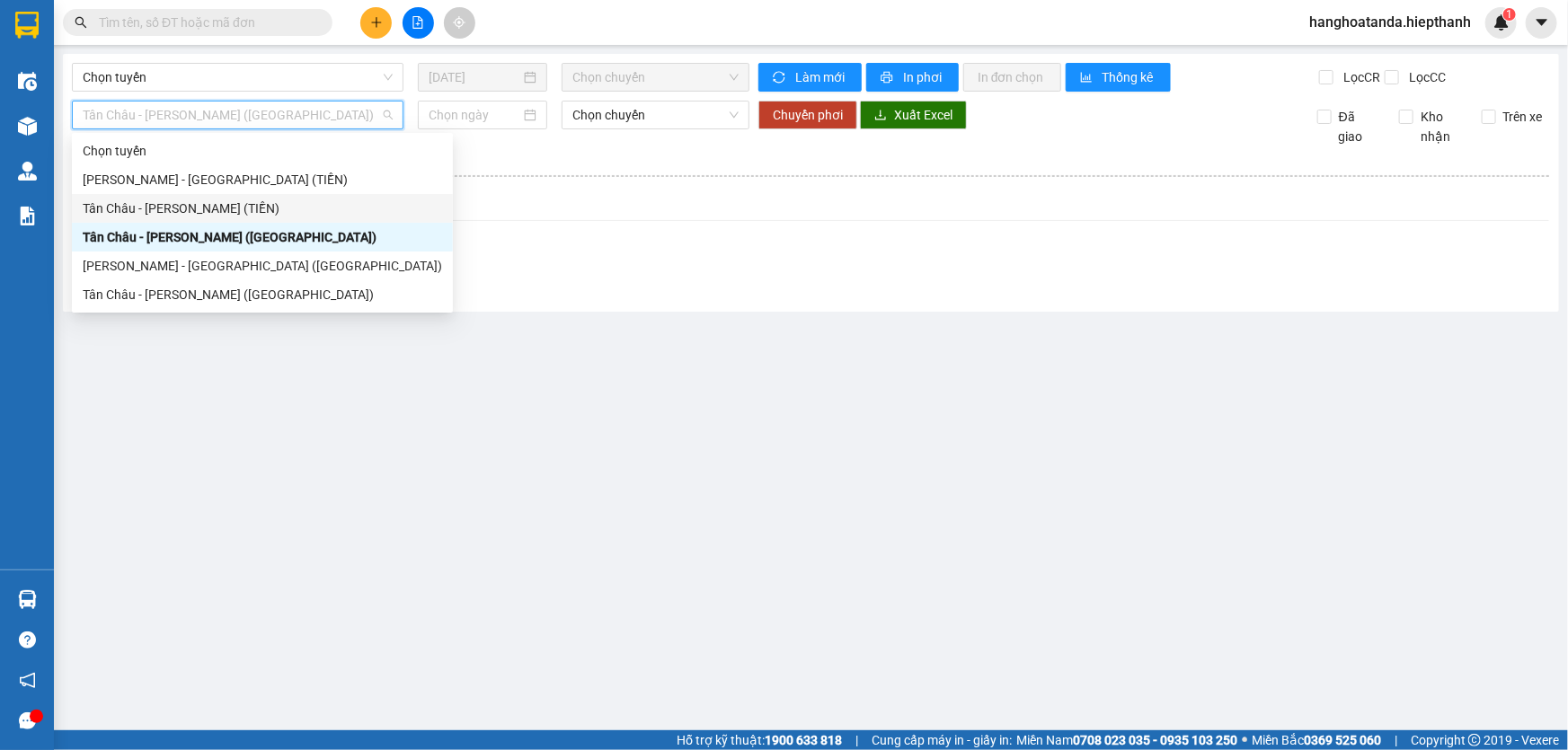
click at [298, 206] on div "Tân Châu - [PERSON_NAME] (TIỀN)" at bounding box center [262, 208] width 360 height 19
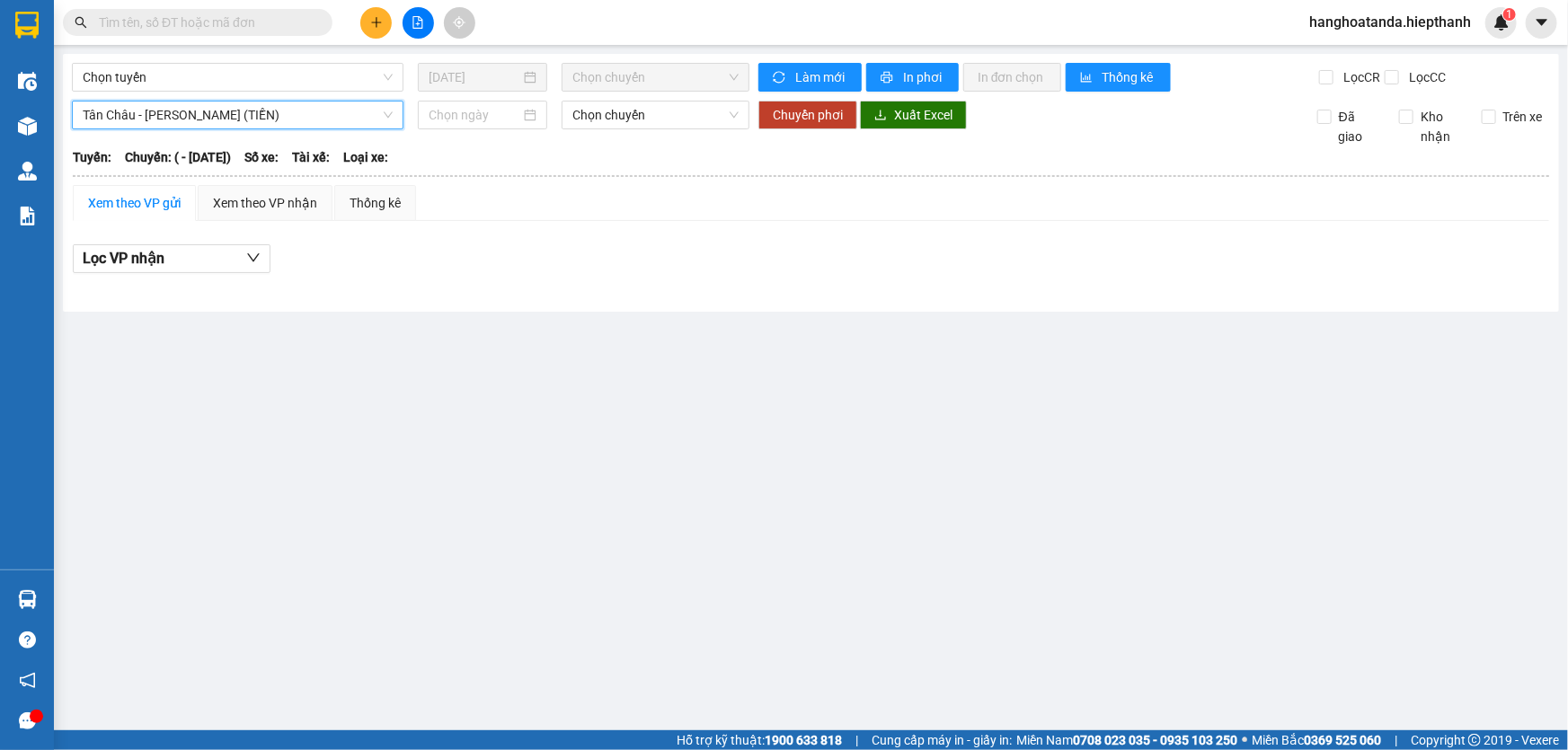
click at [326, 112] on span "Tân Châu - [PERSON_NAME] (TIỀN)" at bounding box center [237, 115] width 310 height 27
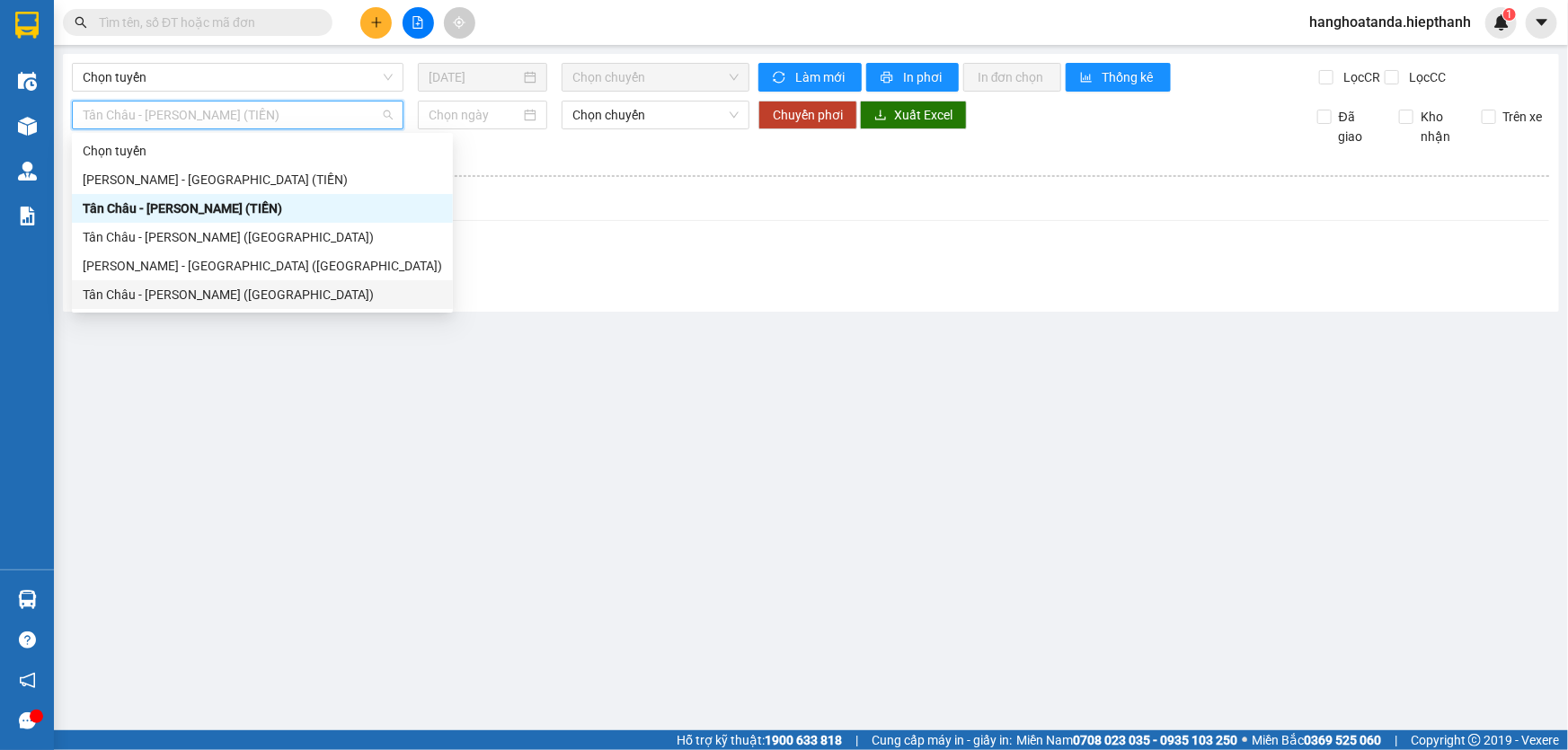
click at [319, 296] on div "Tân Châu - [PERSON_NAME] ([GEOGRAPHIC_DATA])" at bounding box center [262, 294] width 360 height 19
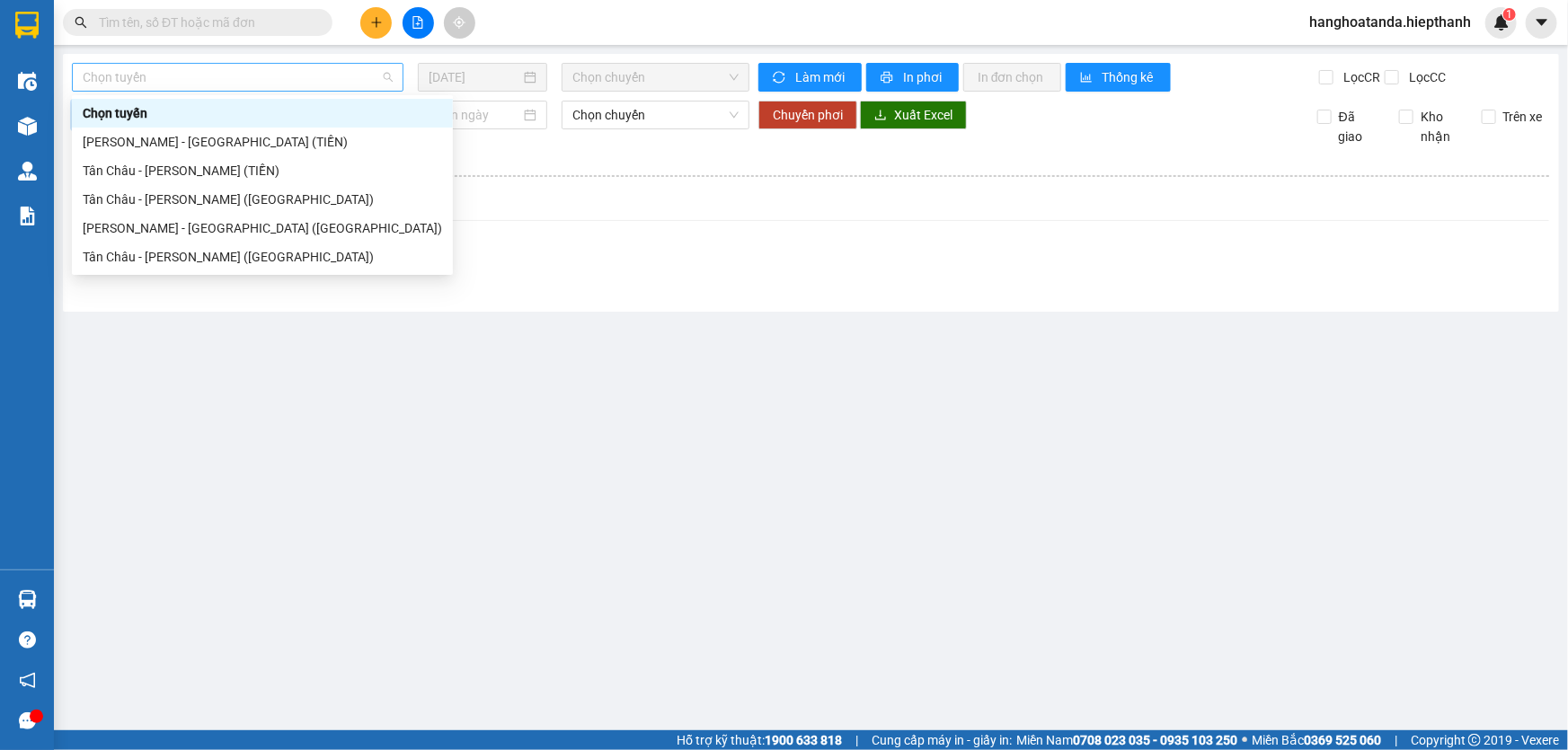
click at [357, 78] on span "Chọn tuyến" at bounding box center [237, 77] width 310 height 27
click at [315, 254] on div "Tân Châu - [PERSON_NAME] ([GEOGRAPHIC_DATA])" at bounding box center [262, 256] width 360 height 19
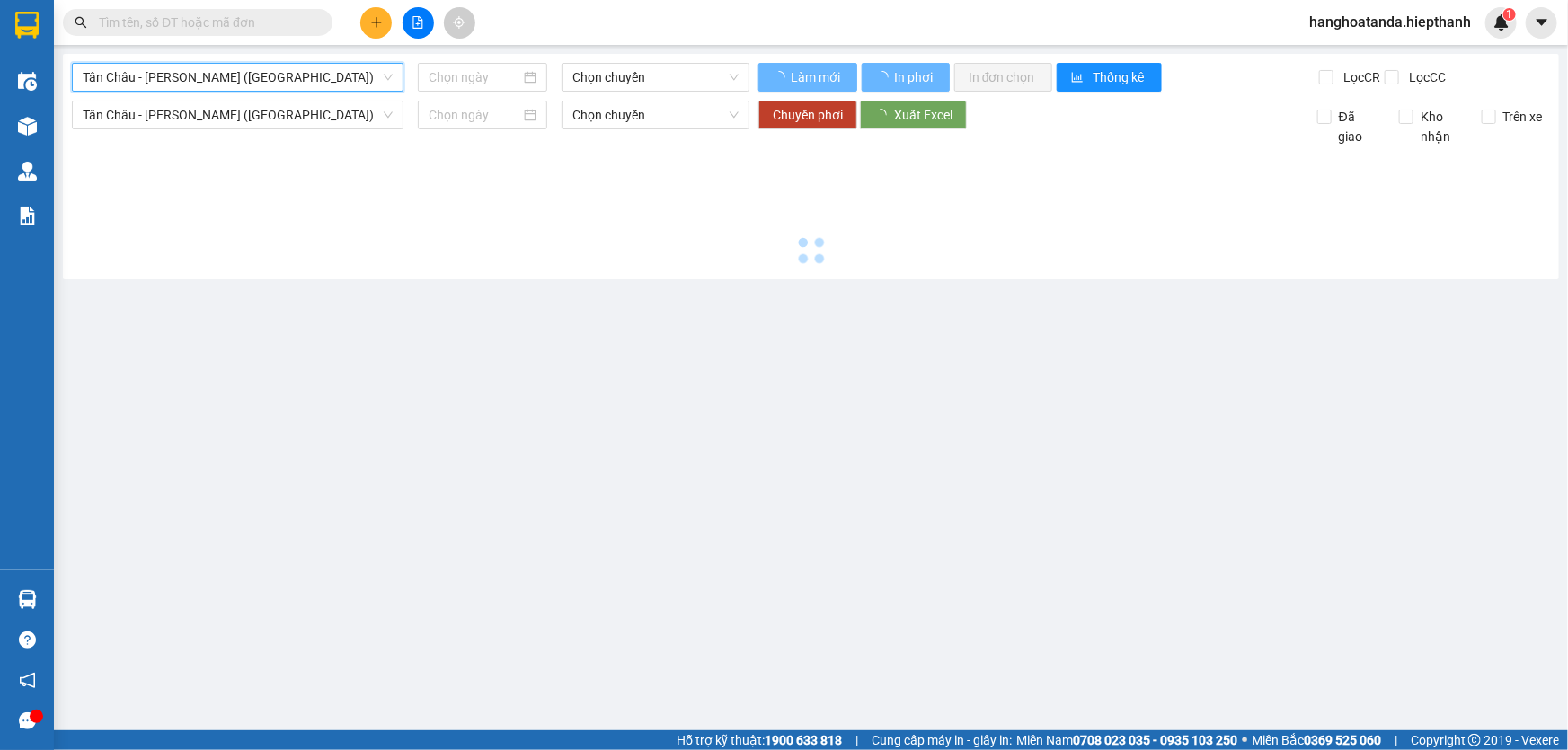
type input "[DATE]"
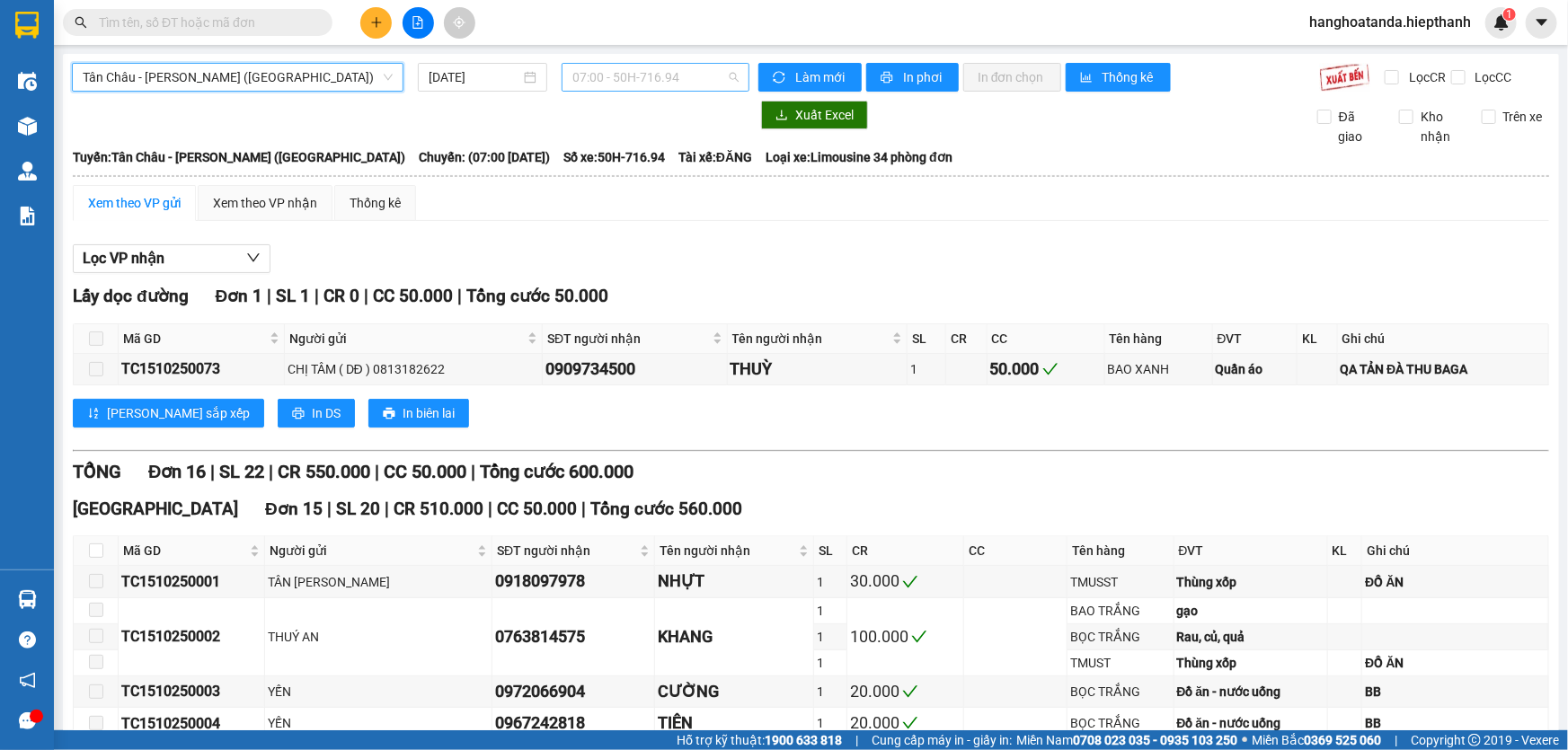
click at [582, 75] on span "07:00 - 50H-716.94" at bounding box center [655, 77] width 166 height 27
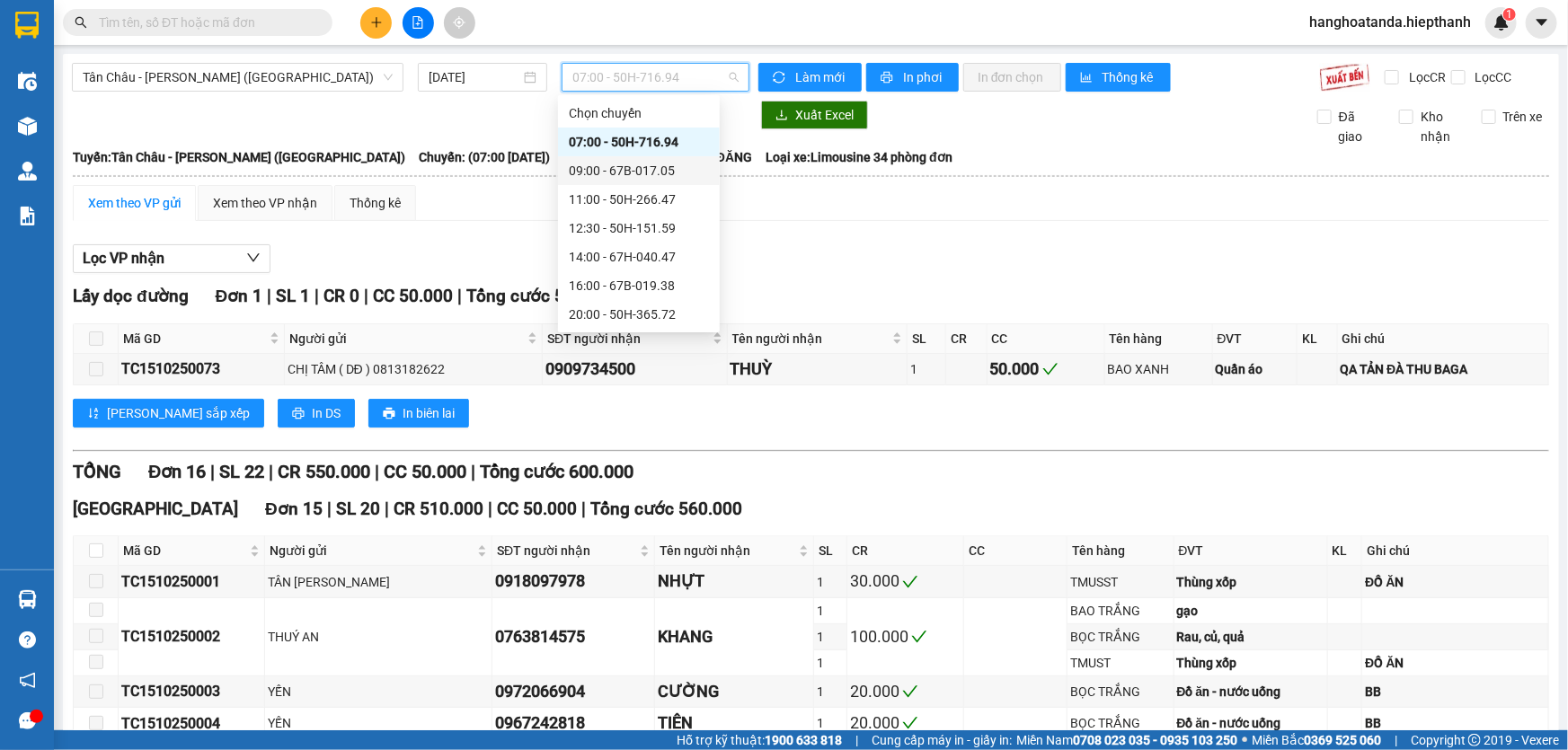
click at [593, 174] on div "09:00 - 67B-017.05" at bounding box center [638, 171] width 140 height 19
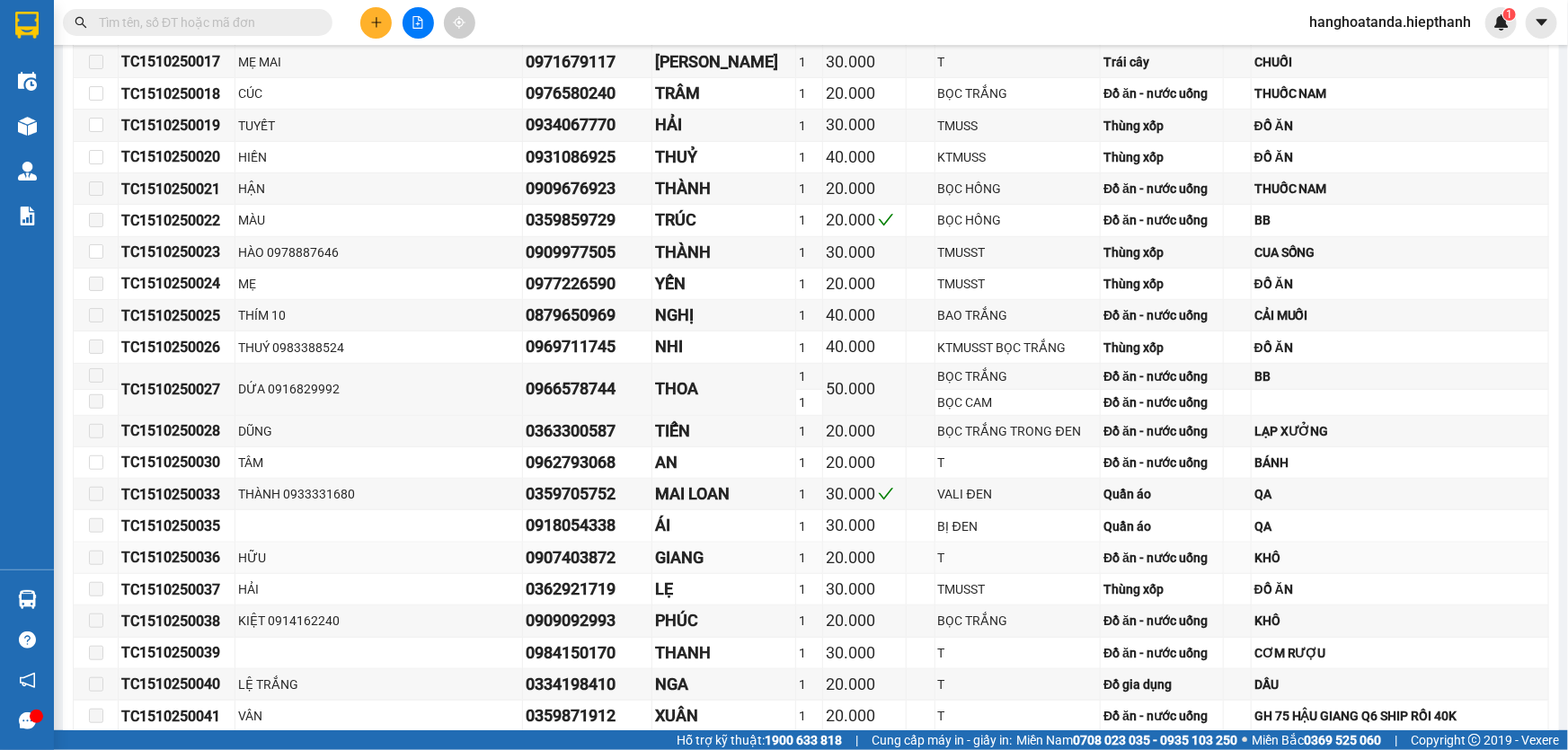
scroll to position [490, 0]
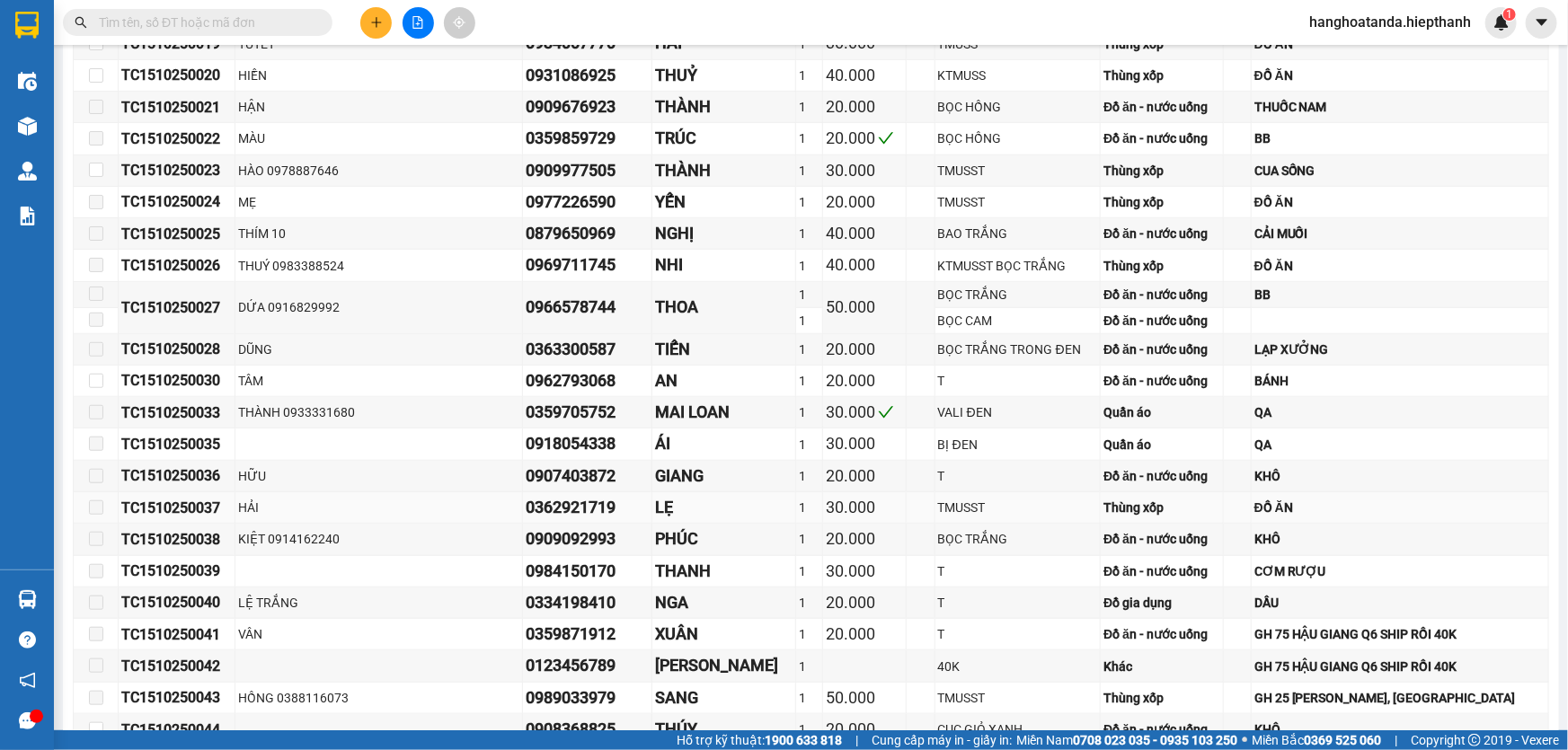
click at [658, 510] on div "LẸ" at bounding box center [723, 507] width 138 height 25
click at [825, 506] on div "30.000" at bounding box center [863, 507] width 76 height 25
click at [526, 511] on div "0362921719" at bounding box center [587, 507] width 124 height 25
click at [262, 21] on input "text" at bounding box center [204, 22] width 212 height 19
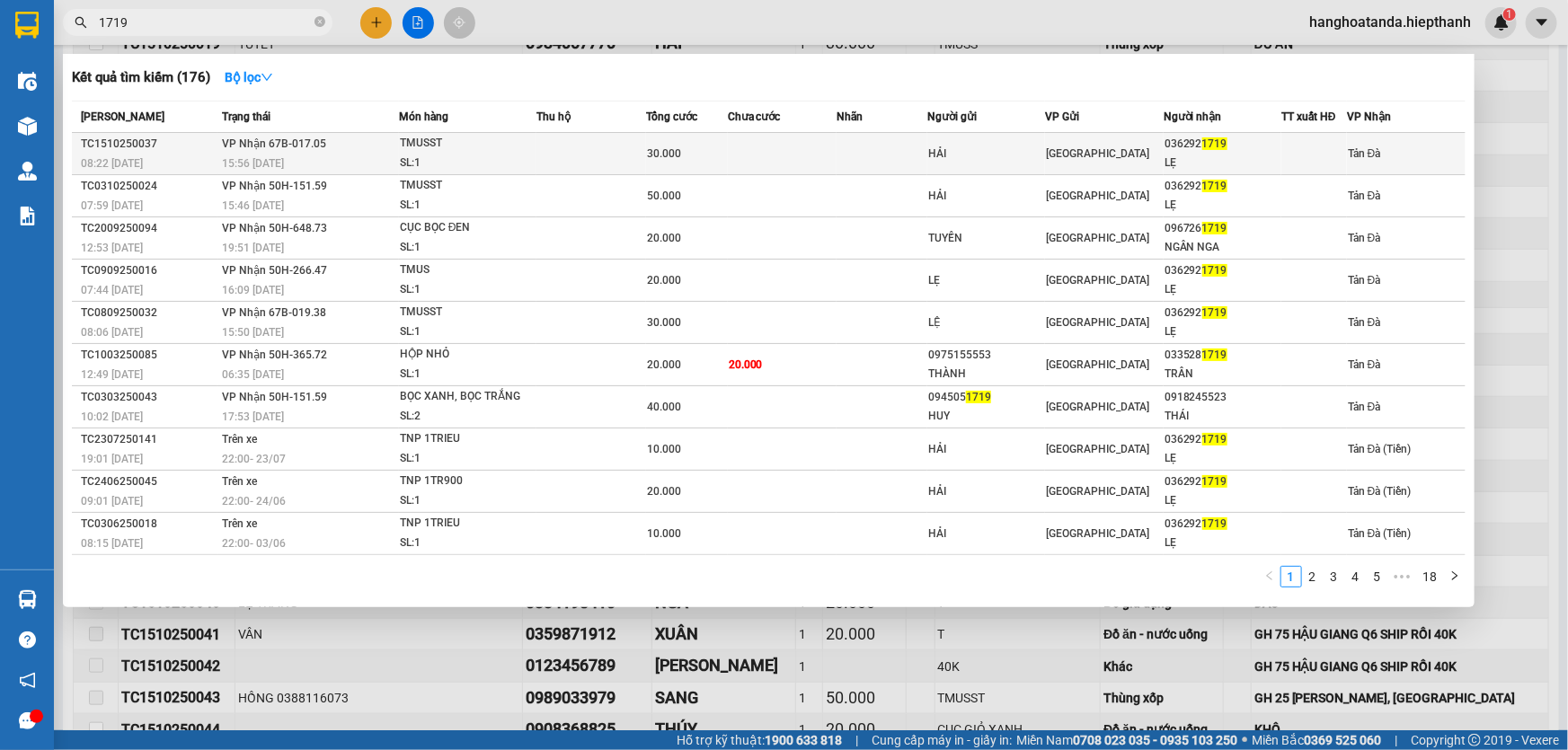
type input "1719"
click at [591, 149] on td at bounding box center [590, 154] width 109 height 42
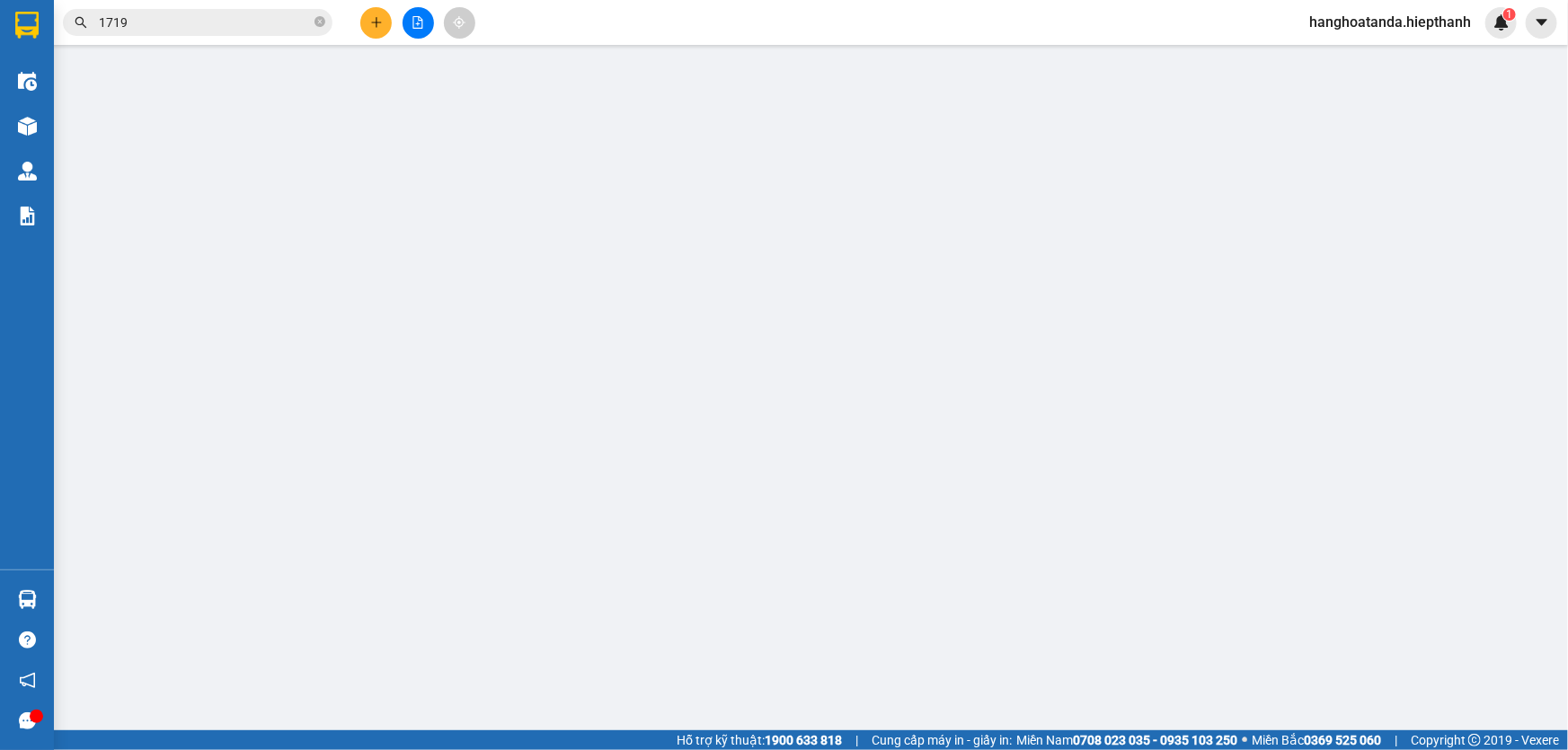
type input "HẢI"
type input "0362921719"
type input "LẸ"
type input "30.000"
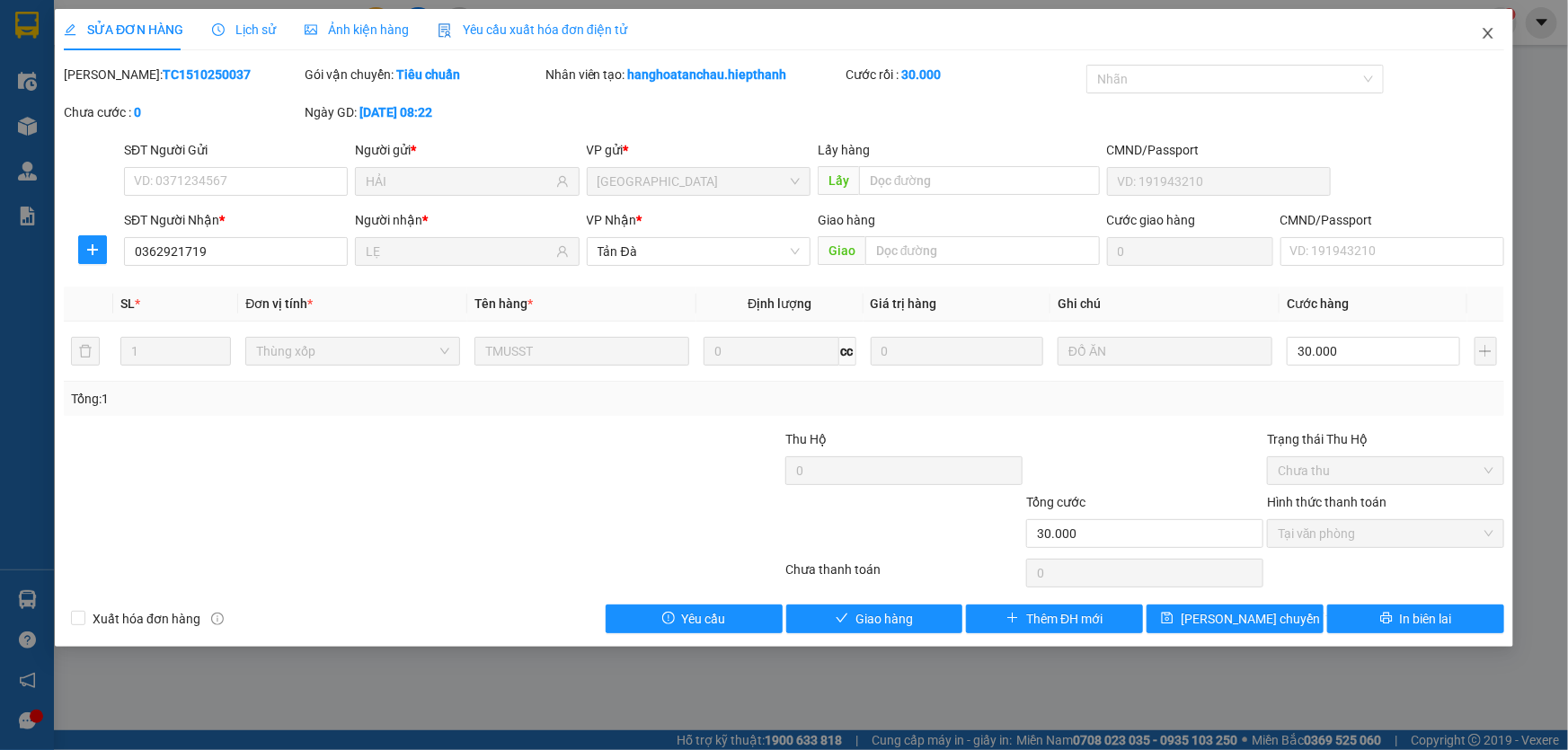
click at [1484, 35] on icon "close" at bounding box center [1487, 33] width 14 height 14
